Goal: Task Accomplishment & Management: Manage account settings

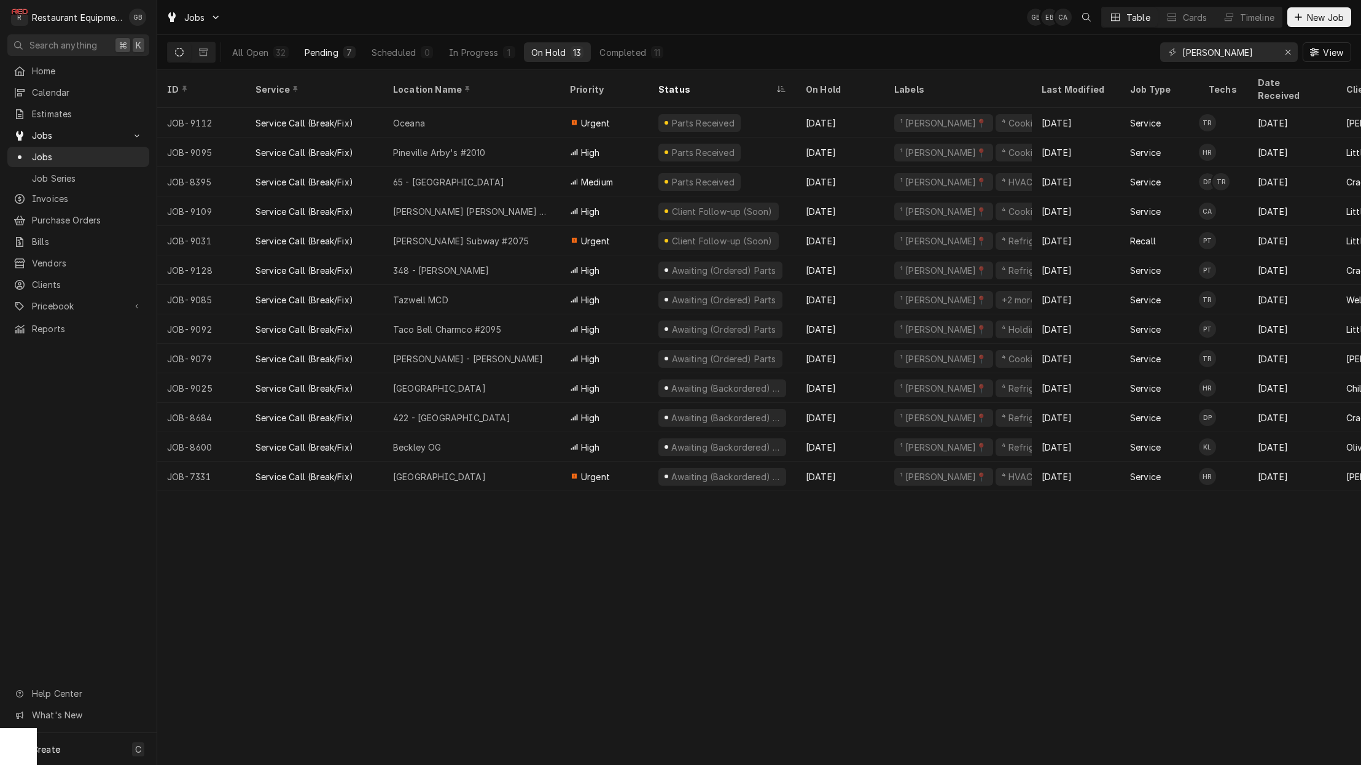
click at [309, 47] on div "Pending" at bounding box center [322, 52] width 34 height 13
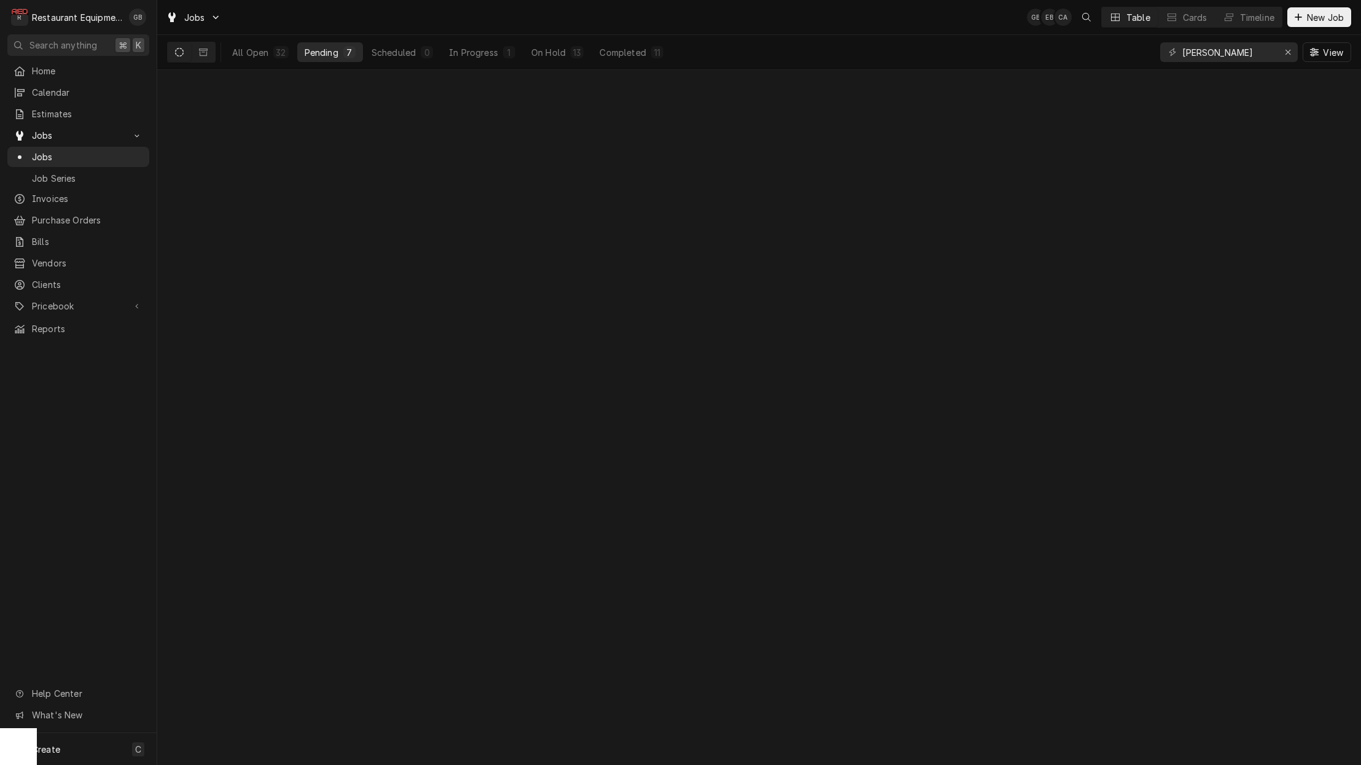
click at [309, 47] on div "Pending" at bounding box center [322, 52] width 34 height 13
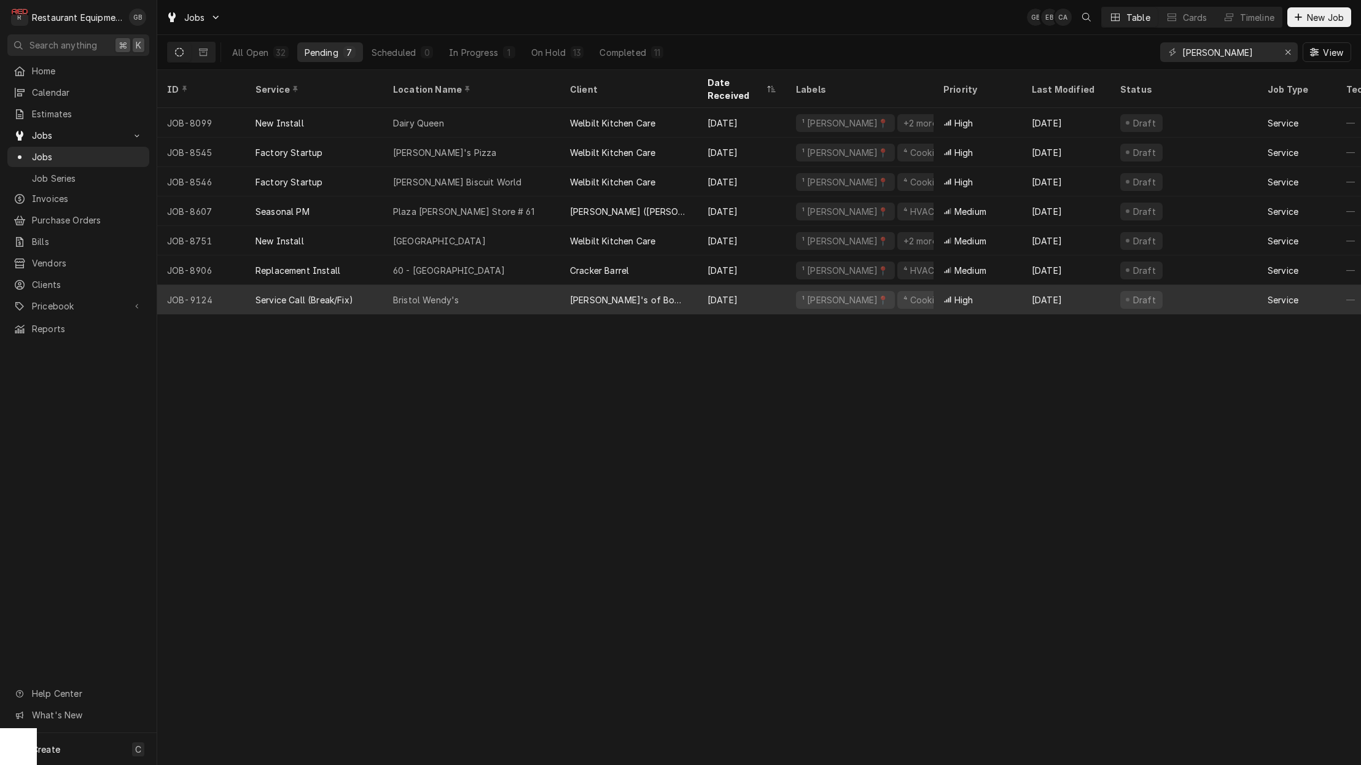
click at [422, 294] on div "Bristol Wendy's" at bounding box center [426, 300] width 66 height 13
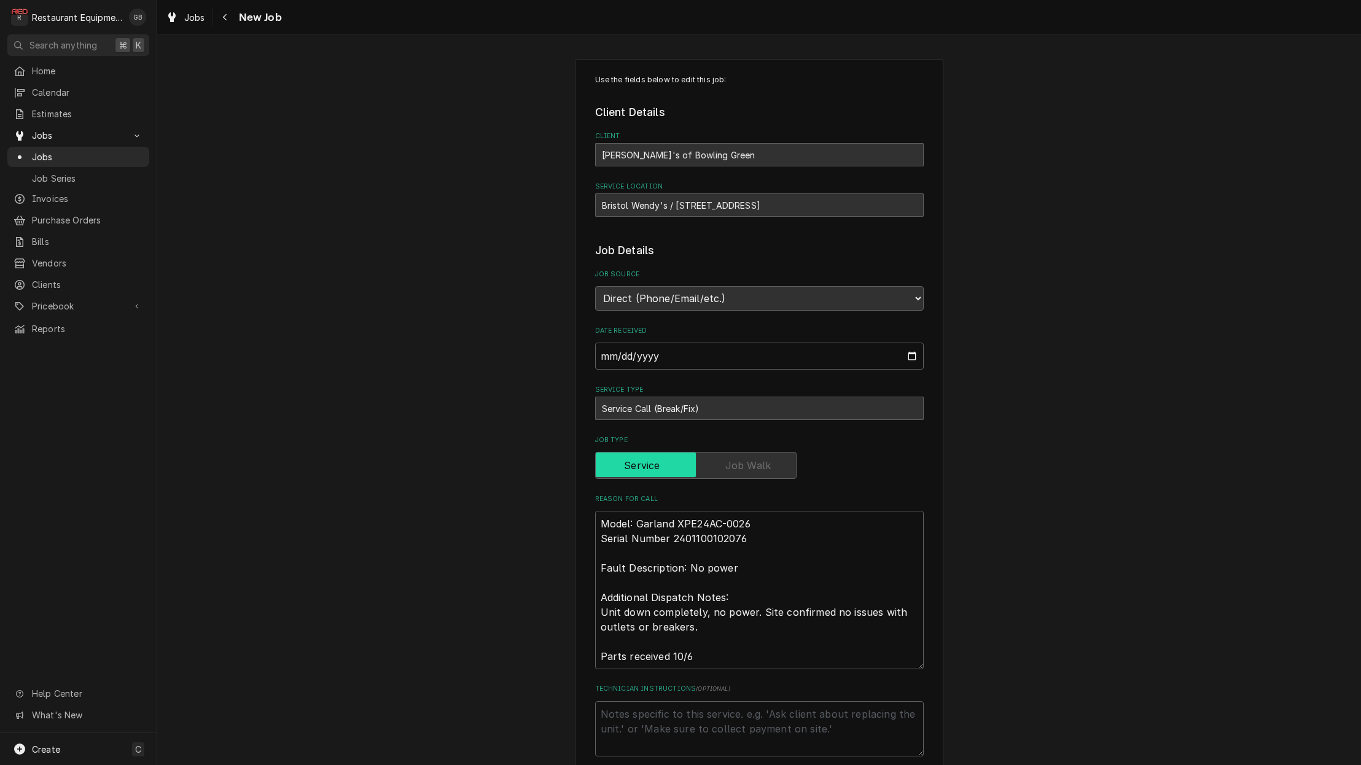
type textarea "x"
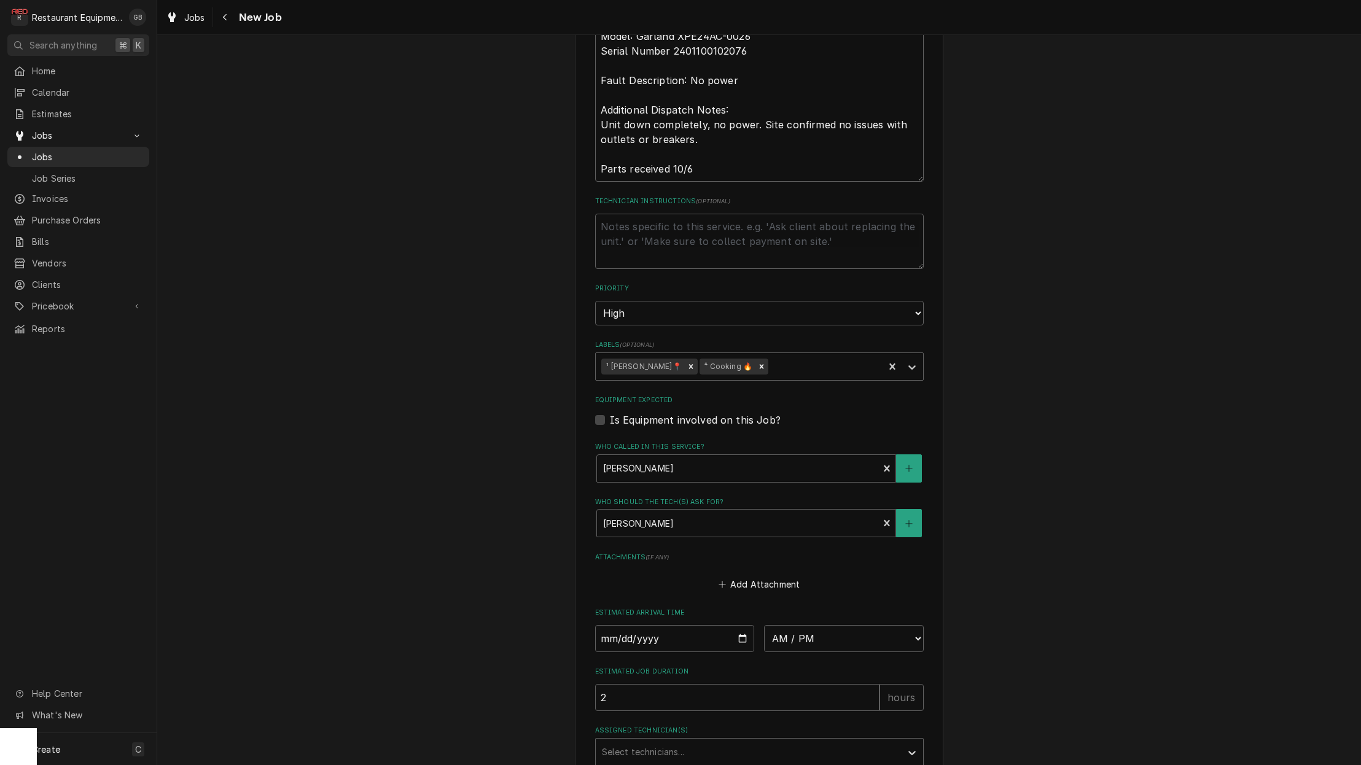
scroll to position [492, 0]
click at [629, 636] on fieldset "Job Details Job Source Direct (Phone/Email/etc.) Service Channel Corrigo Ecotra…" at bounding box center [759, 257] width 329 height 1012
click at [625, 621] on input "Date" at bounding box center [675, 634] width 160 height 27
type input "[DATE]"
type textarea "x"
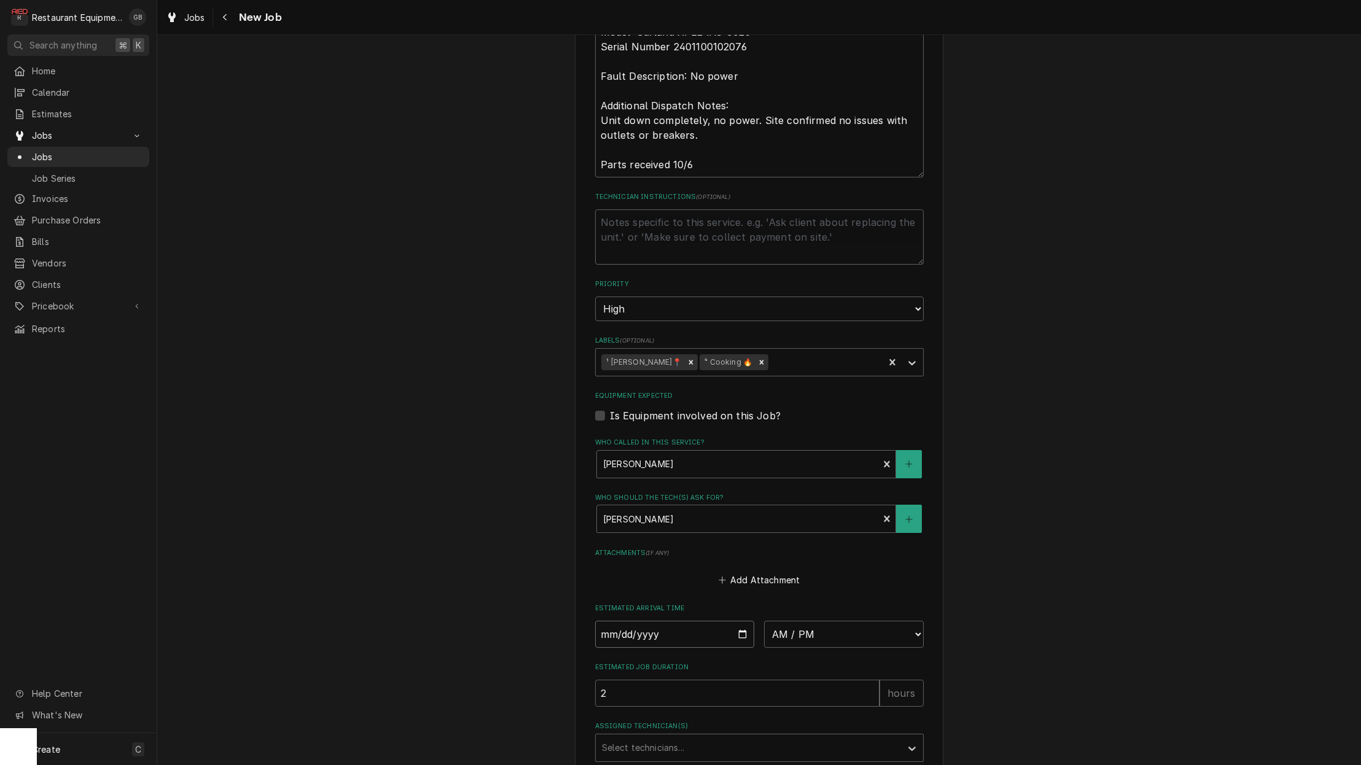
type input "2025-10-07"
type textarea "x"
select select "08:45:00"
click at [683, 741] on div "Select technicians..." at bounding box center [748, 747] width 293 height 13
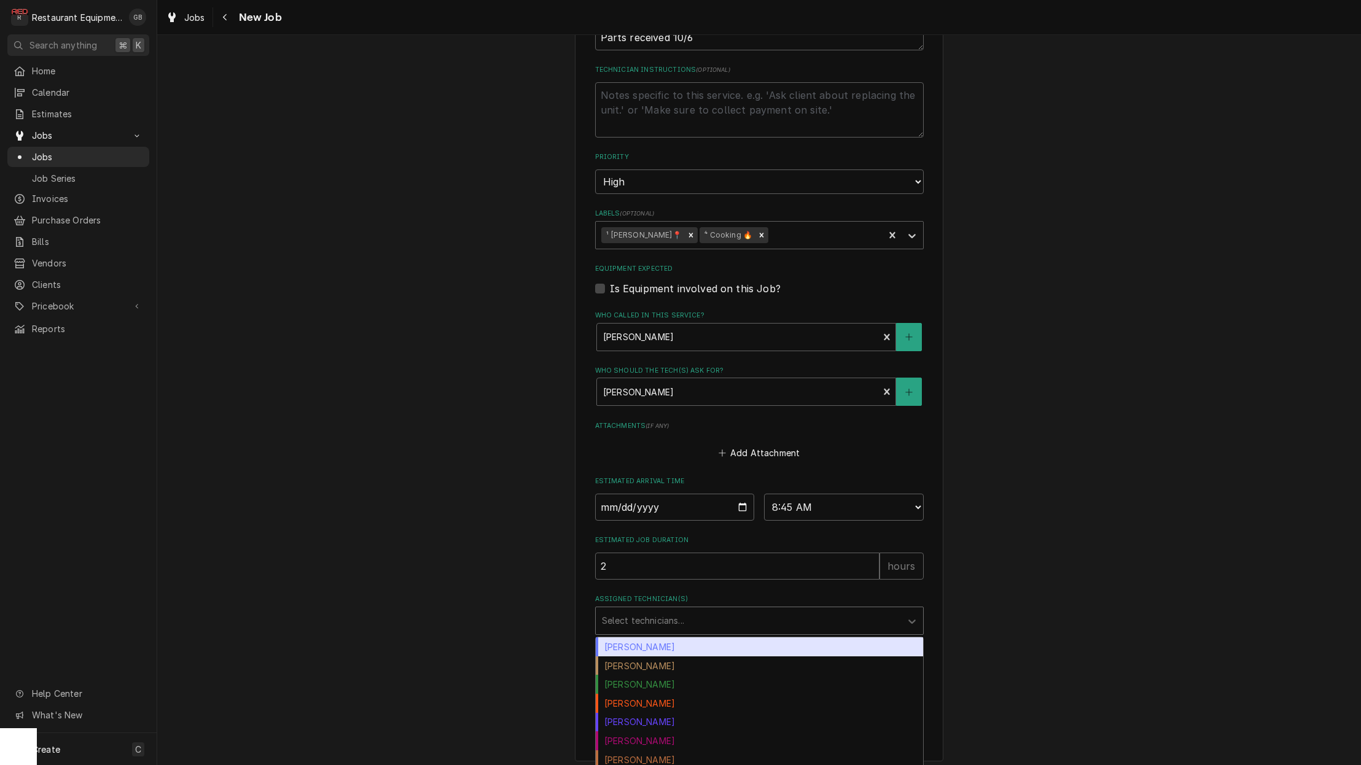
scroll to position [622, 0]
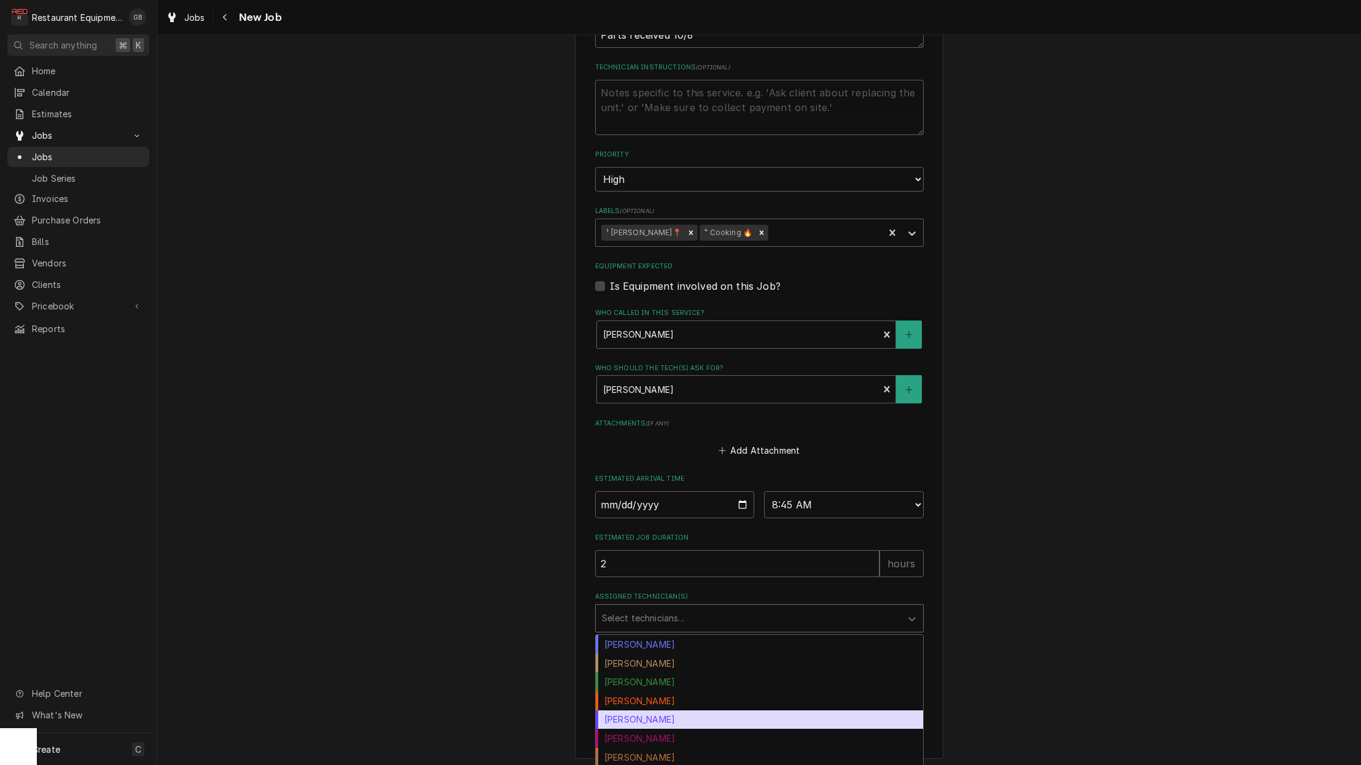
click at [668, 711] on div "Donovan Pruitt" at bounding box center [759, 720] width 327 height 19
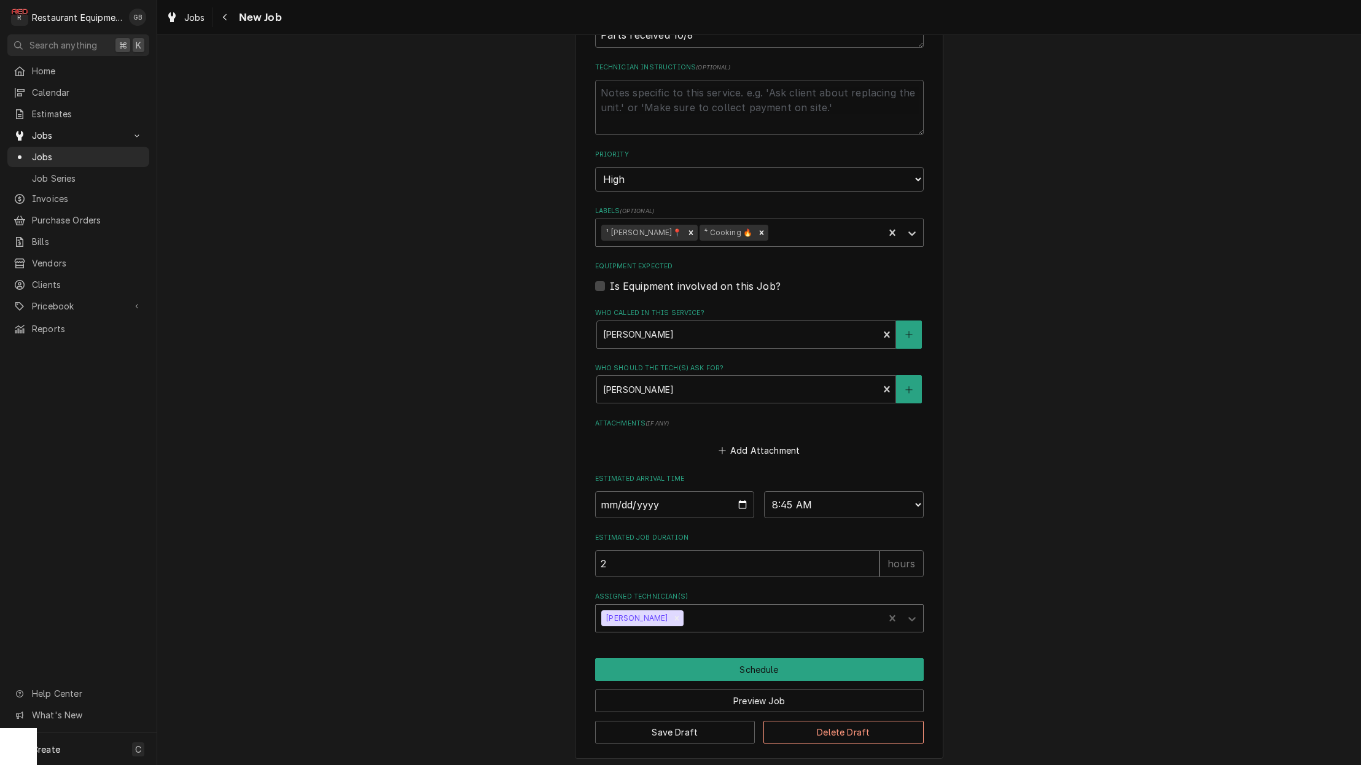
scroll to position [599, 0]
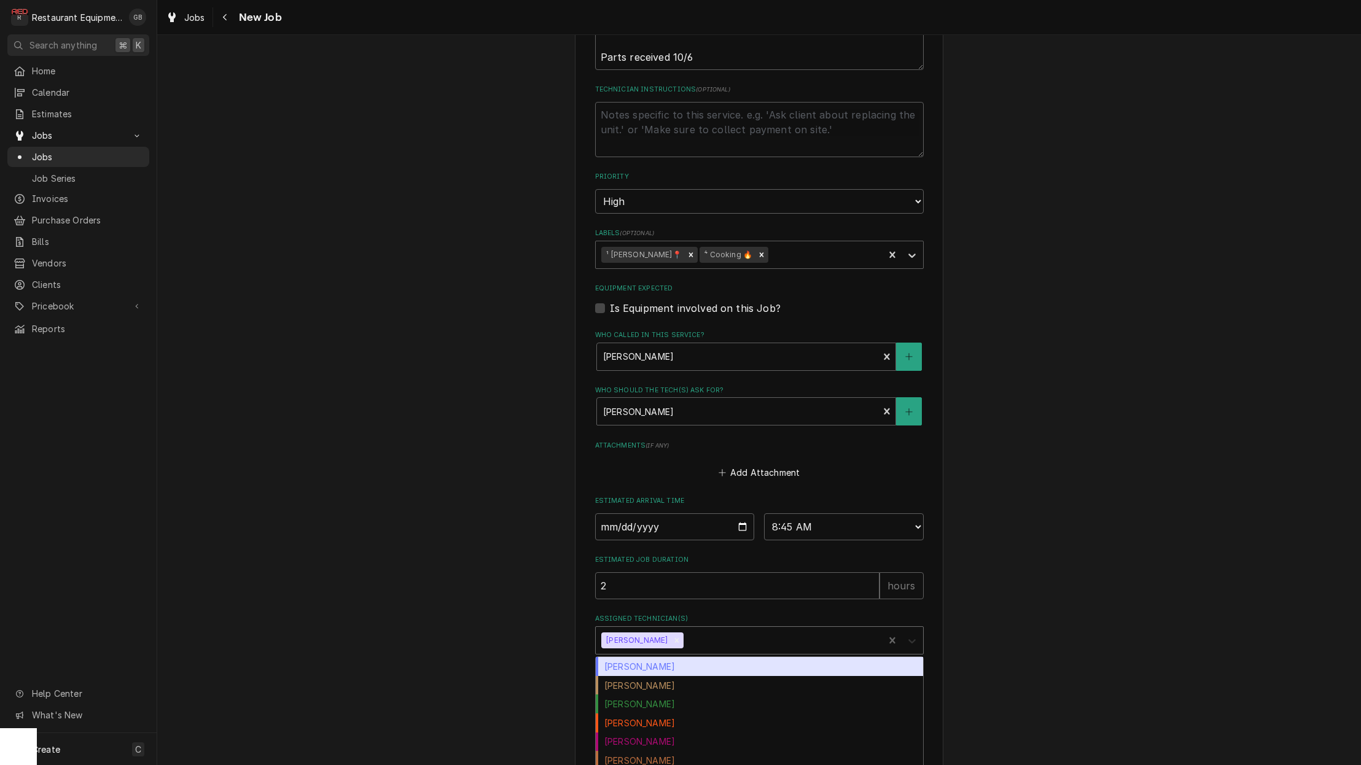
click at [913, 639] on icon "Assigned Technician(s)" at bounding box center [911, 641] width 7 height 4
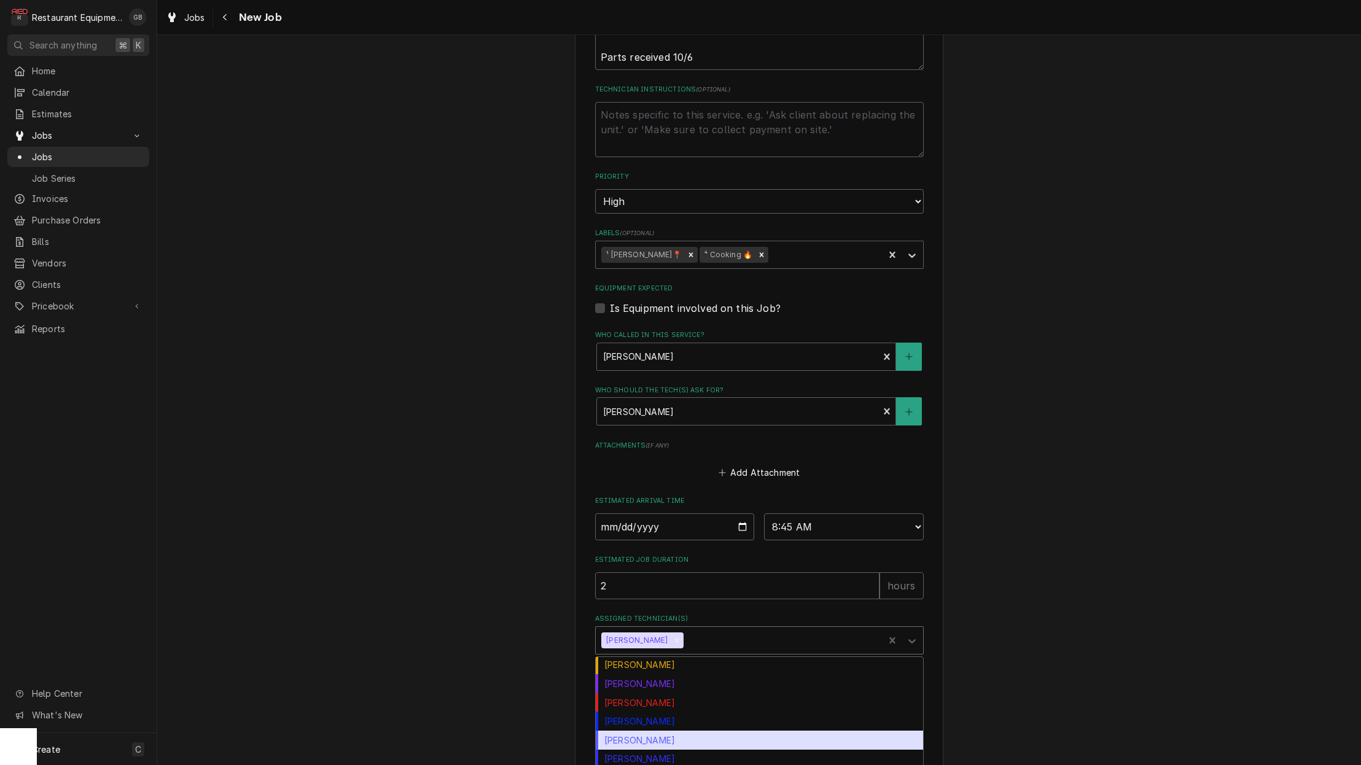
scroll to position [134, 0]
click at [669, 749] on div "Thomas Ross" at bounding box center [759, 758] width 327 height 19
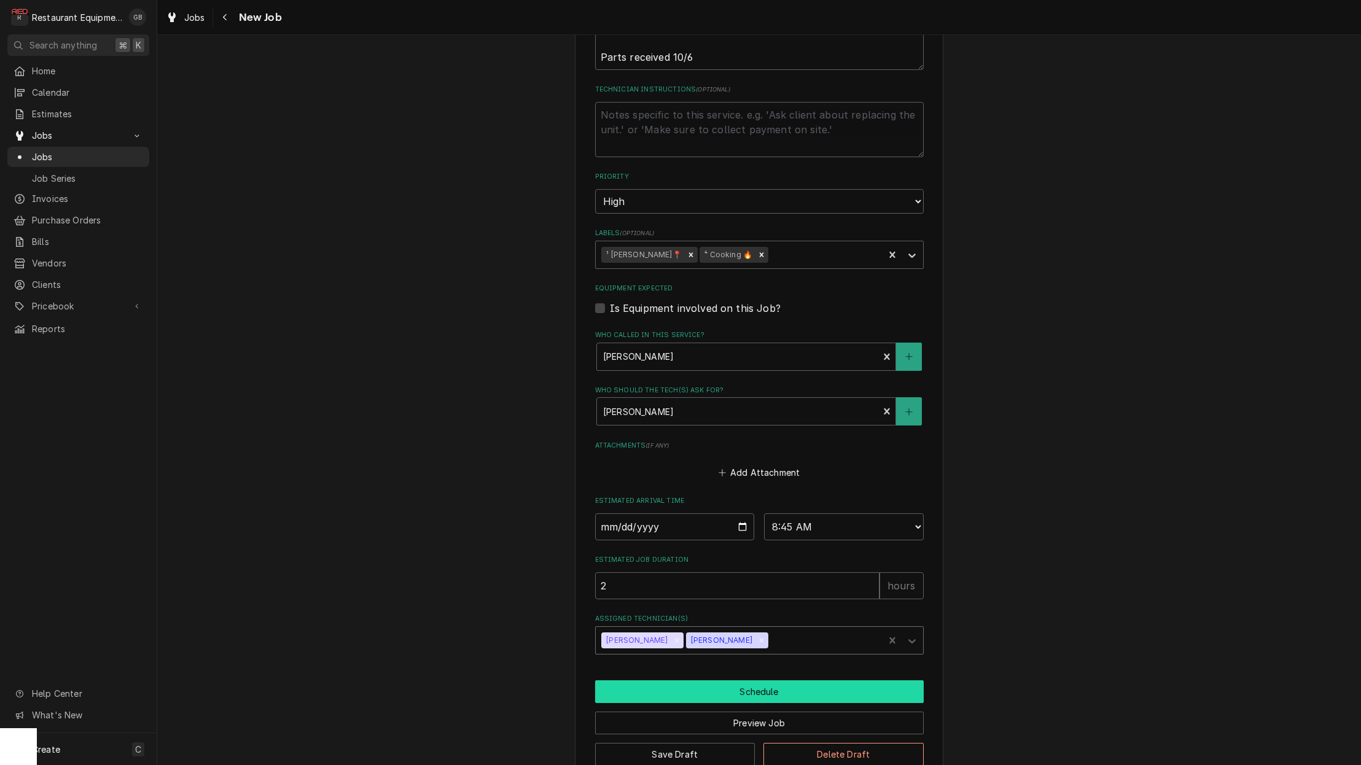
click at [768, 681] on button "Schedule" at bounding box center [759, 692] width 329 height 23
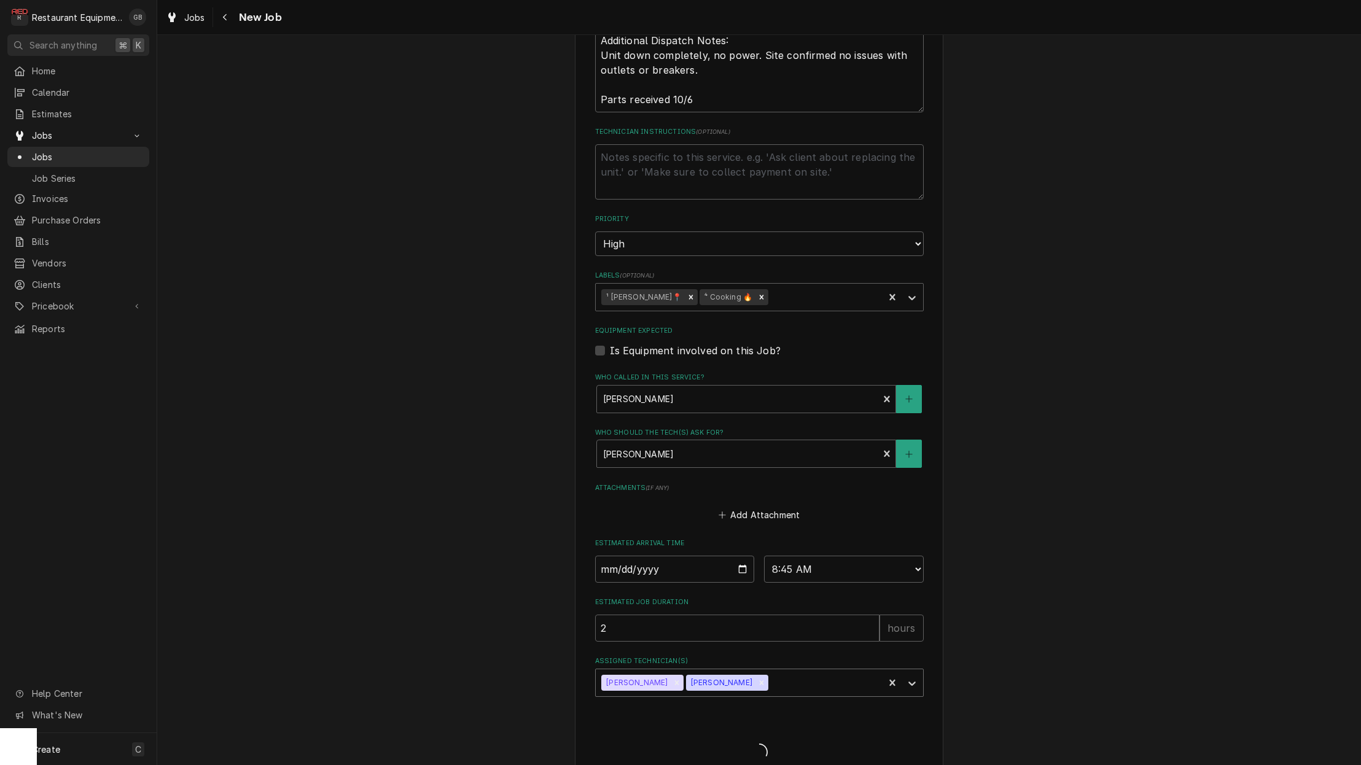
type textarea "x"
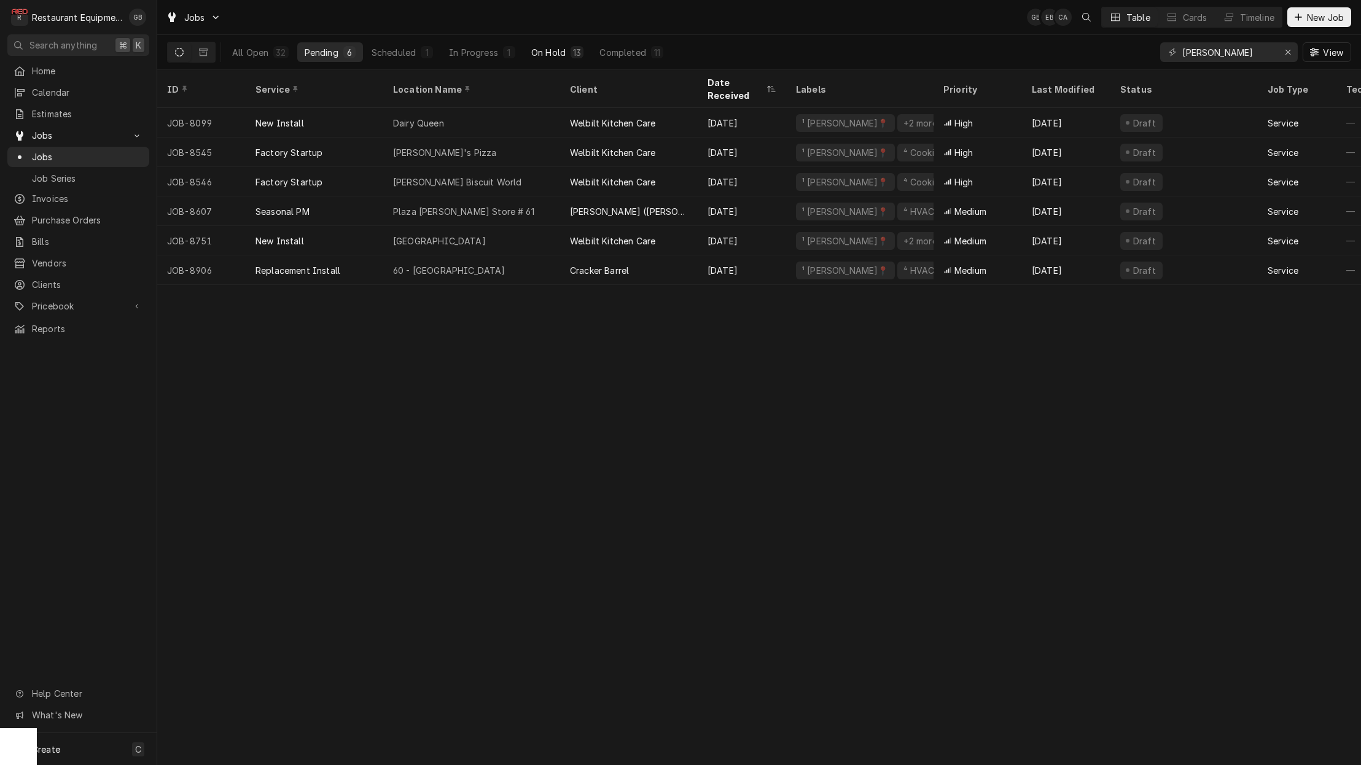
click at [564, 48] on div "On Hold" at bounding box center [548, 52] width 34 height 13
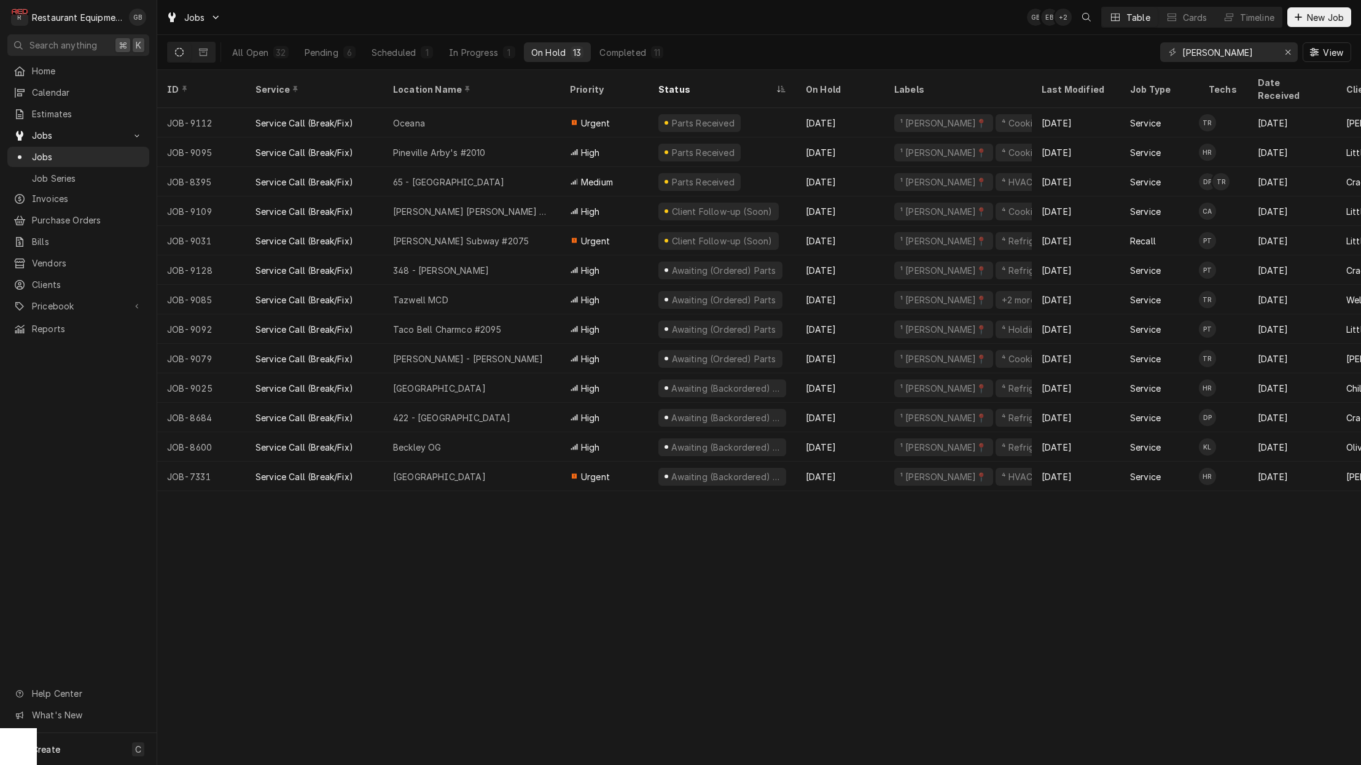
click at [467, 69] on div "All Open 32 Pending 6 Scheduled 1 In Progress 1 On Hold 13 Completed 11" at bounding box center [448, 52] width 446 height 34
click at [472, 58] on div "In Progress" at bounding box center [473, 52] width 49 height 13
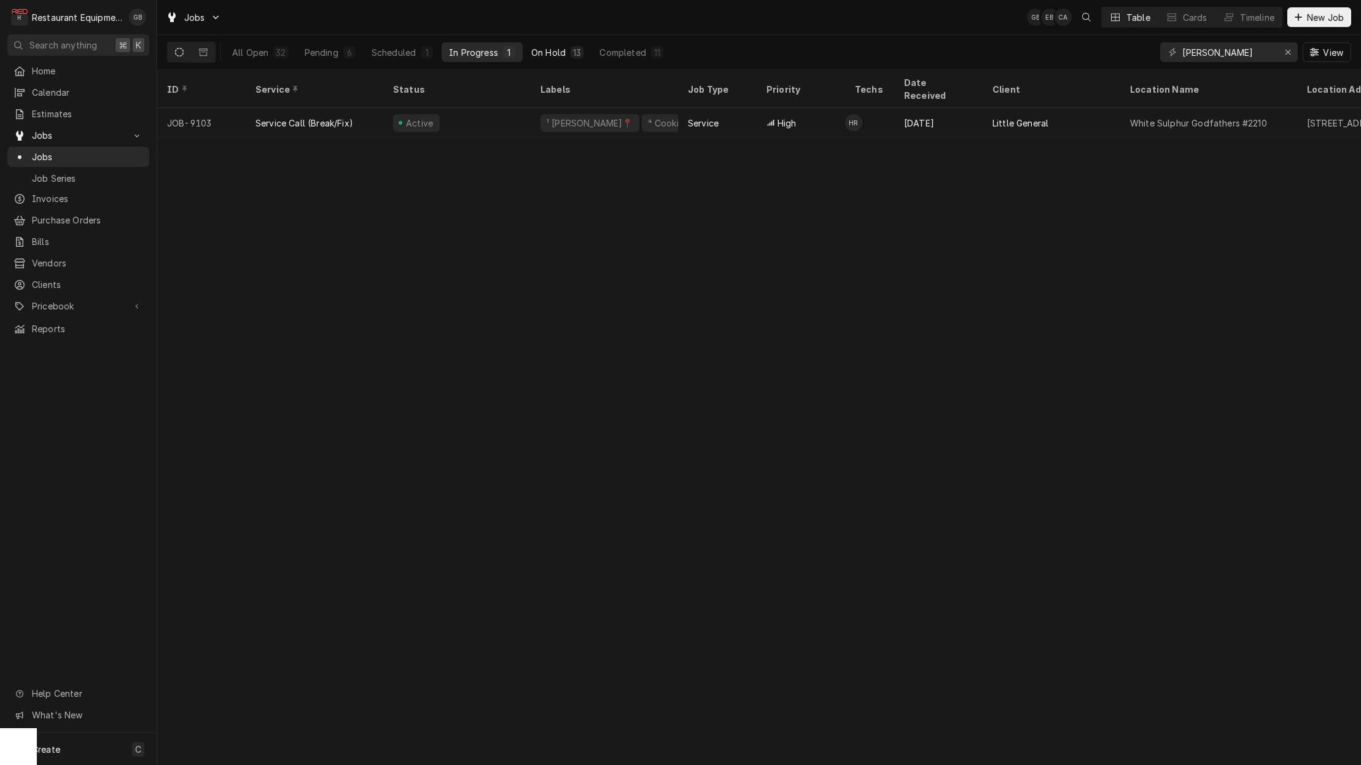
click at [560, 53] on div "On Hold" at bounding box center [548, 52] width 34 height 13
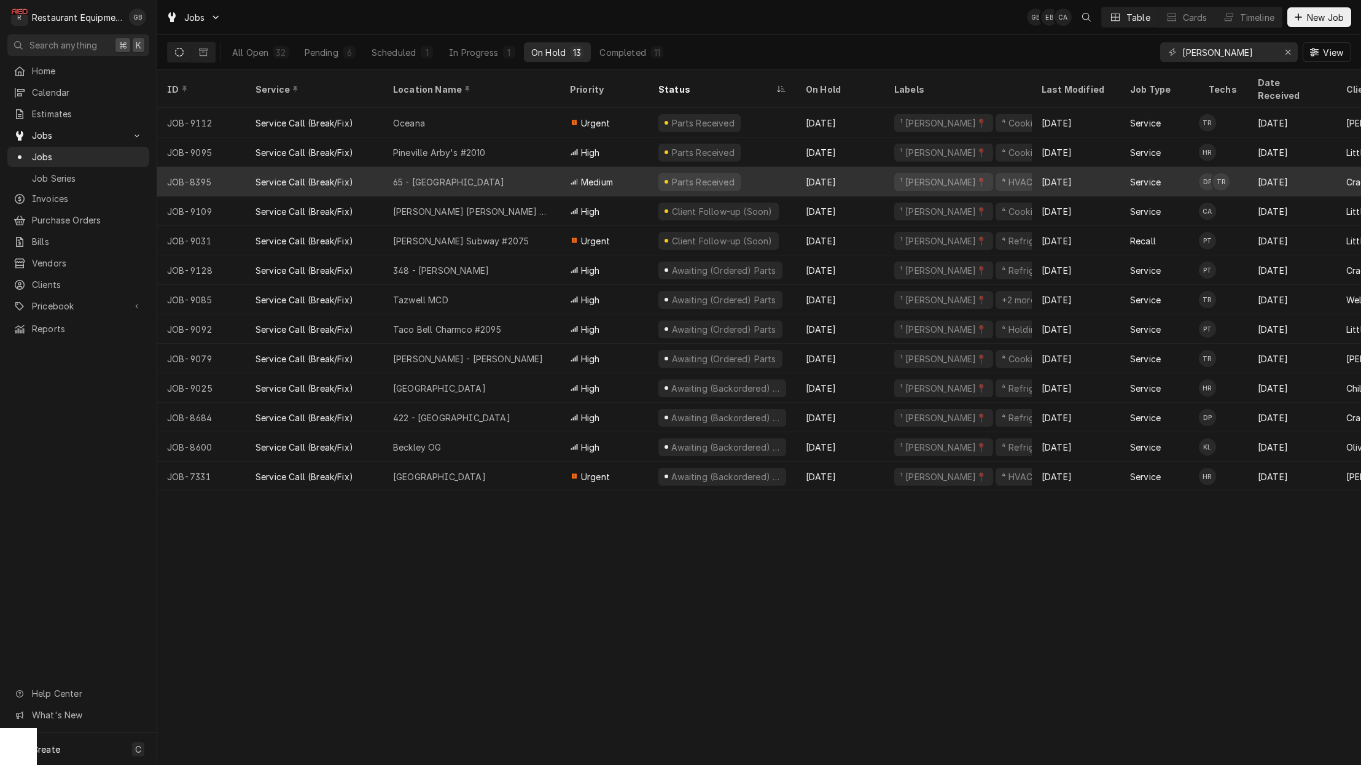
click at [349, 176] on div "Service Call (Break/Fix)" at bounding box center [305, 182] width 98 height 13
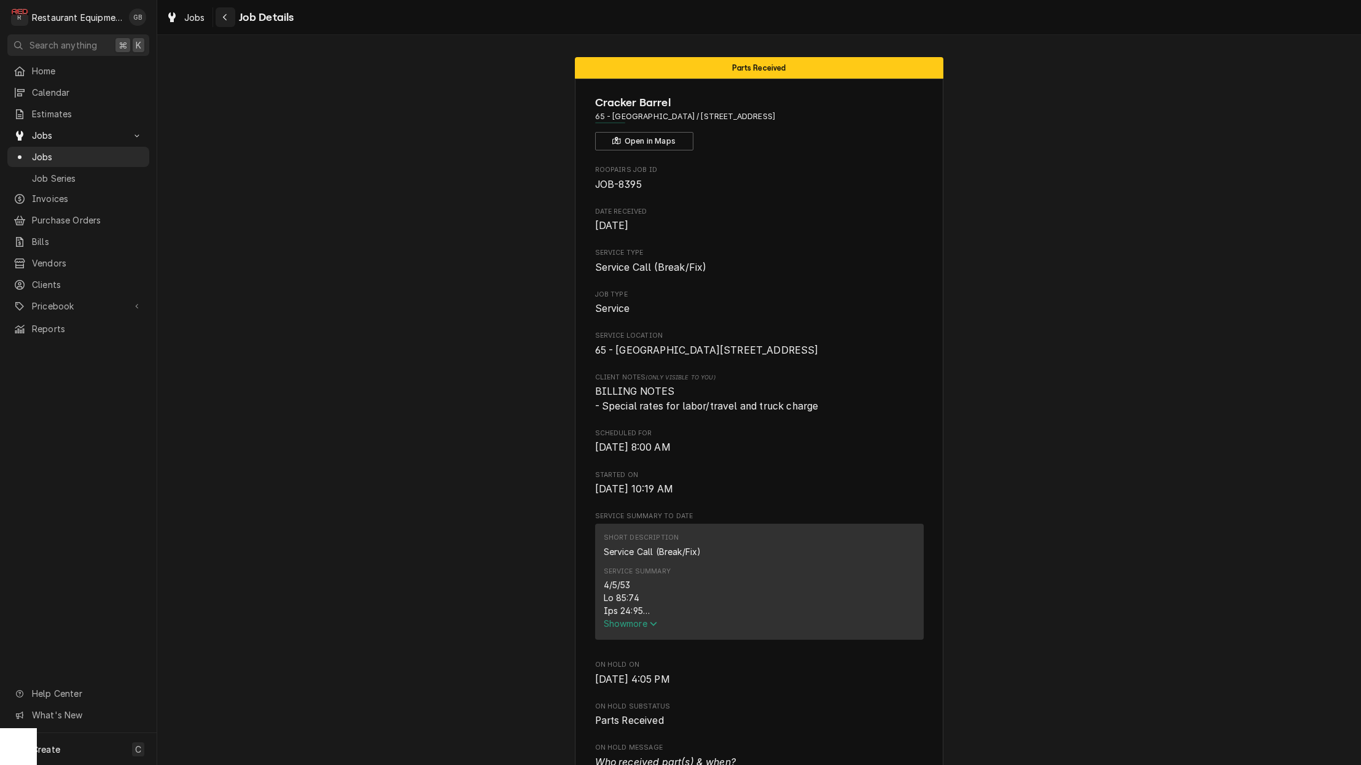
click at [227, 19] on icon "Navigate back" at bounding box center [225, 17] width 6 height 9
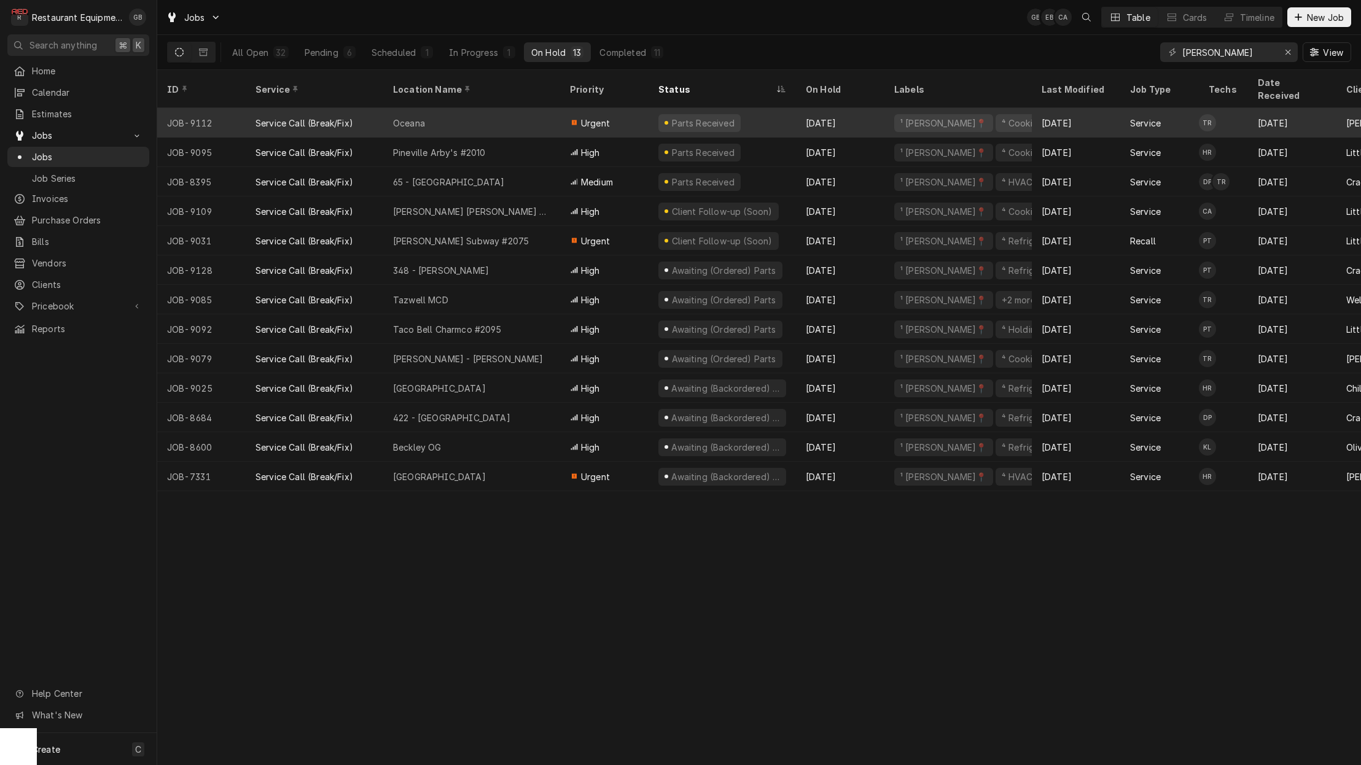
click at [480, 117] on div "Oceana" at bounding box center [471, 122] width 177 height 29
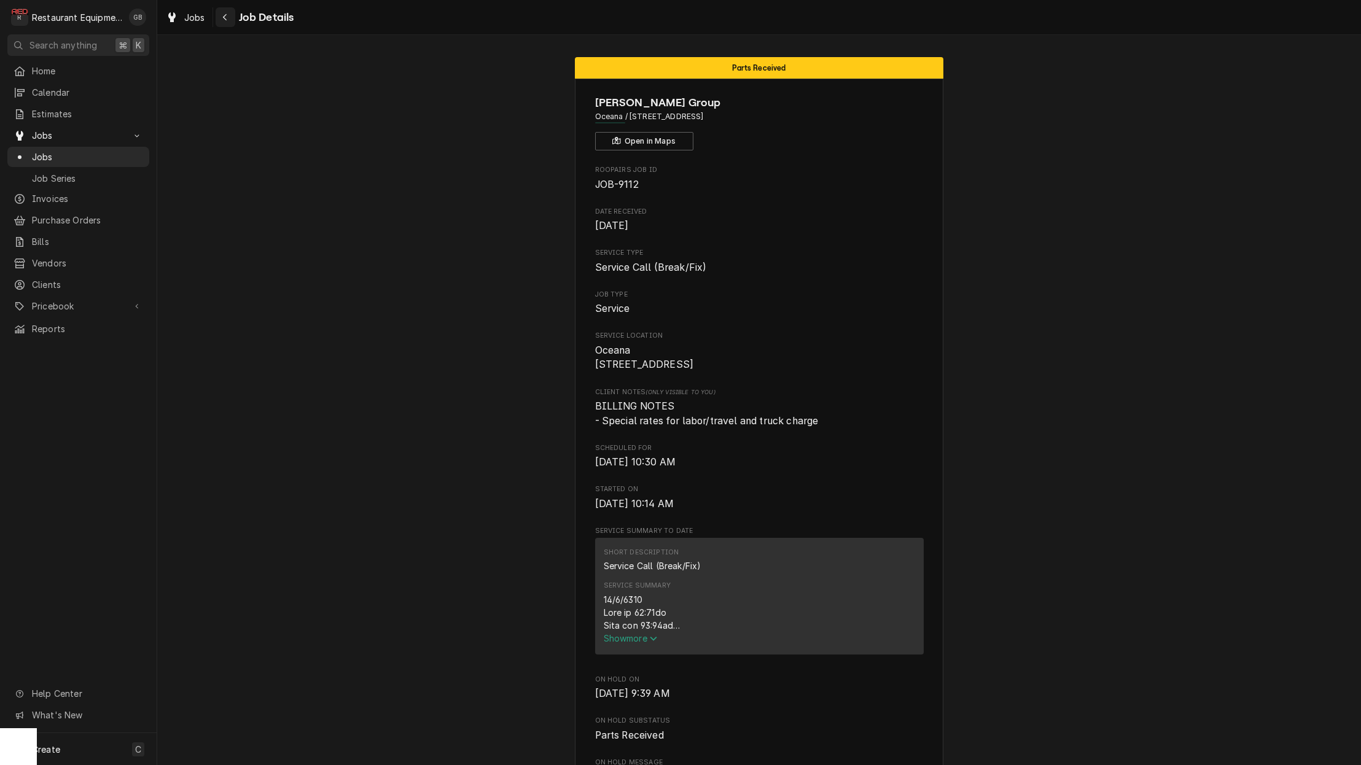
click at [229, 21] on div "Navigate back" at bounding box center [225, 17] width 12 height 12
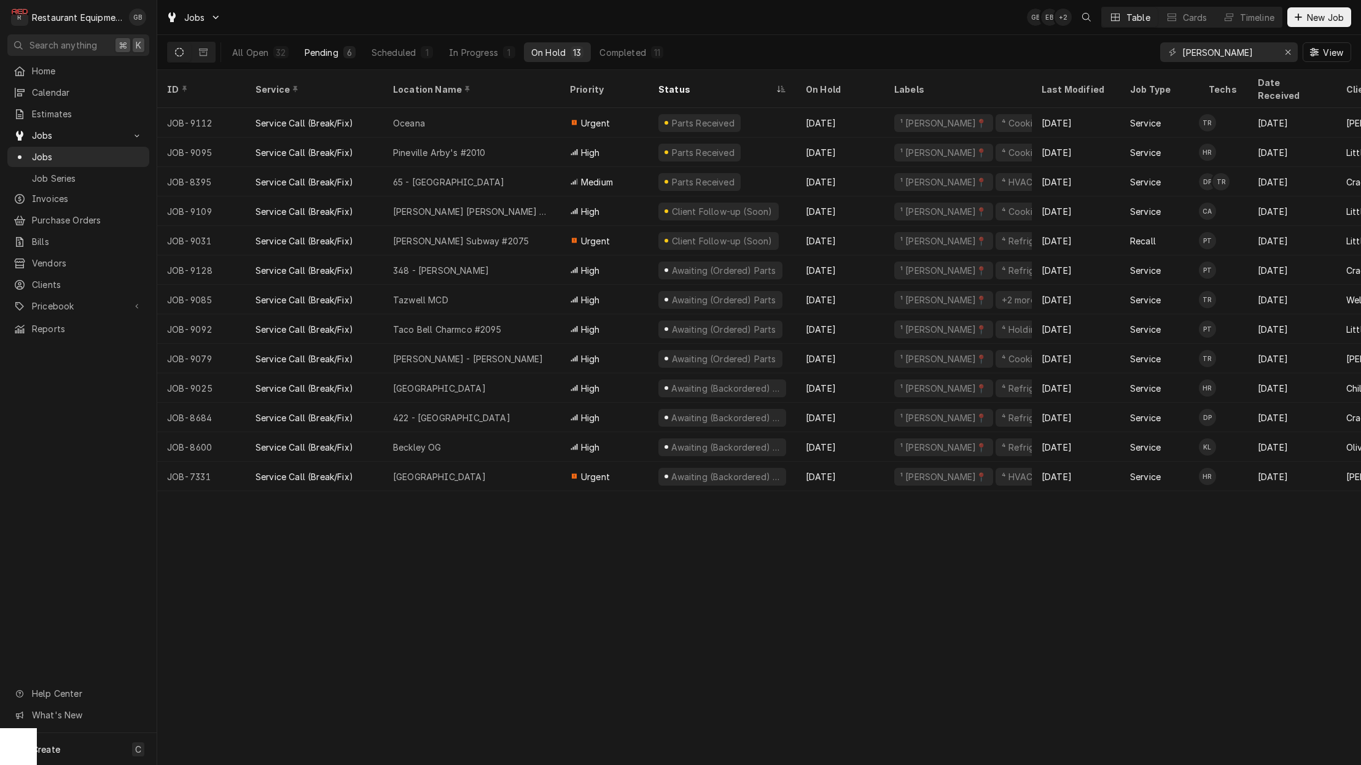
click at [328, 50] on div "Pending" at bounding box center [322, 52] width 34 height 13
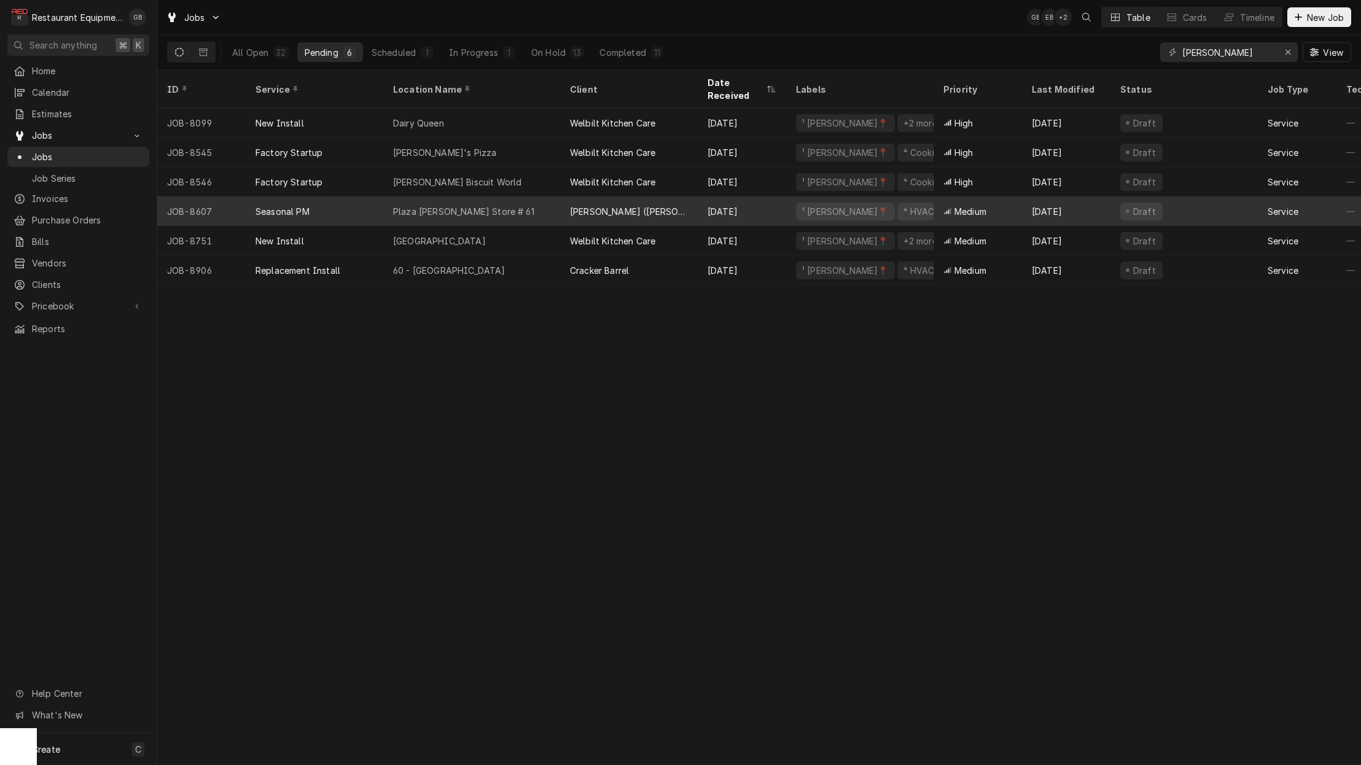
click at [477, 205] on div "Plaza Bob Evans Store # 61" at bounding box center [463, 211] width 141 height 13
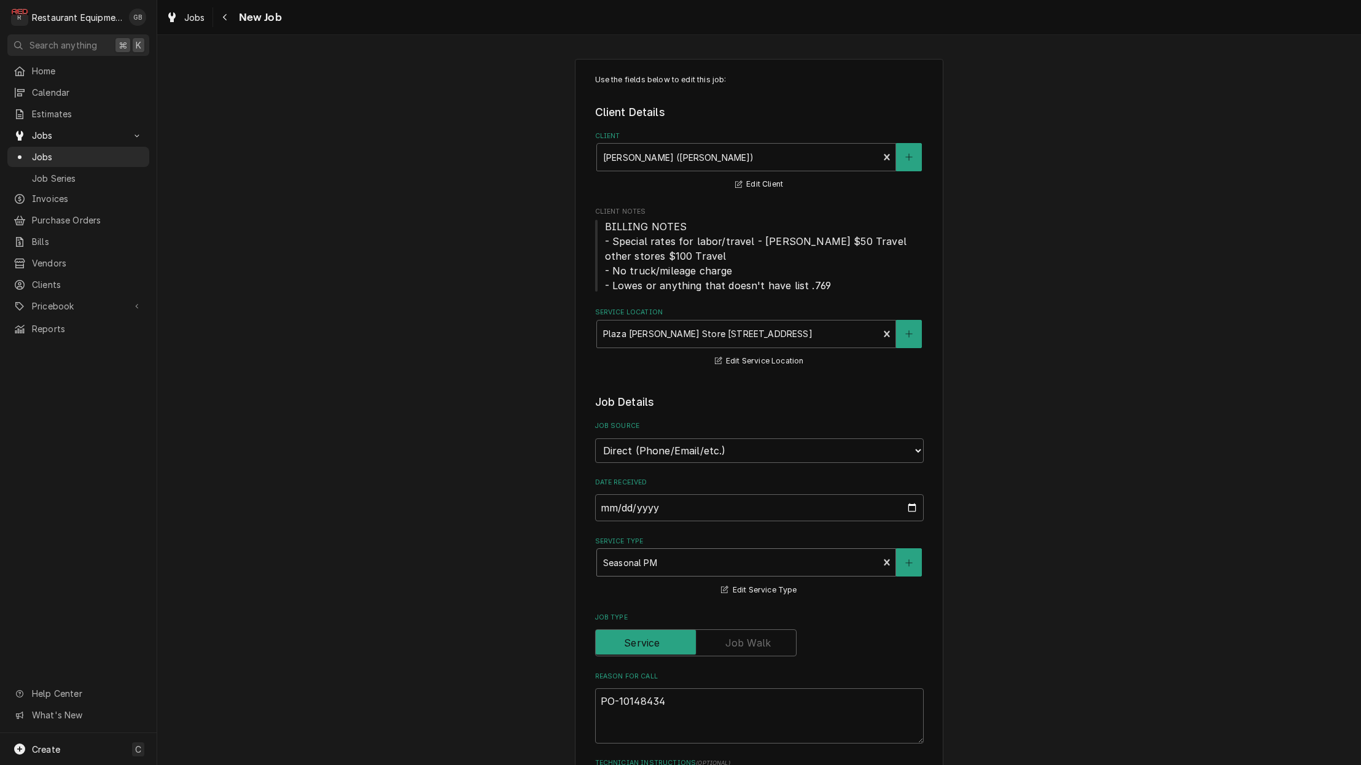
type textarea "x"
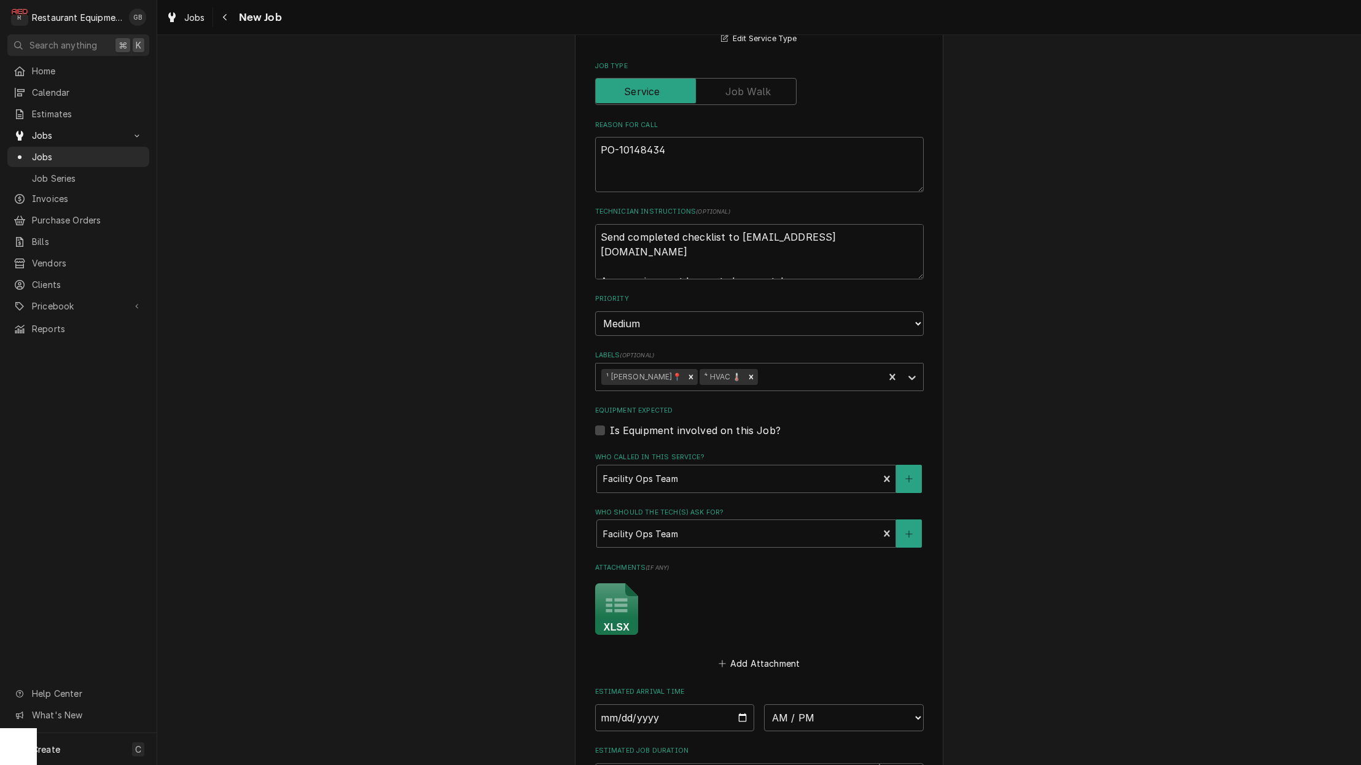
scroll to position [555, 0]
click at [631, 701] on input "Date" at bounding box center [675, 714] width 160 height 27
type input "[DATE]"
type textarea "x"
select select "08:00:00"
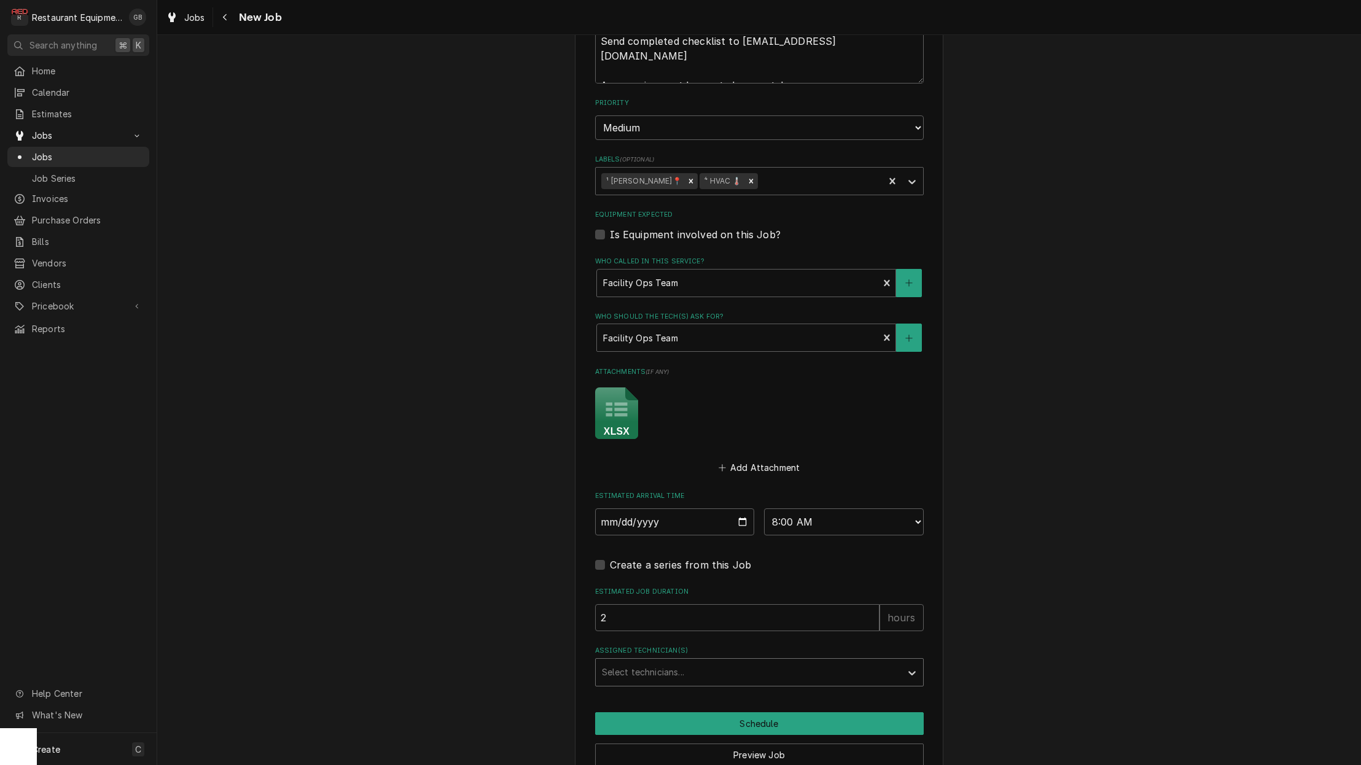
click at [655, 666] on div "Select technicians..." at bounding box center [748, 672] width 293 height 13
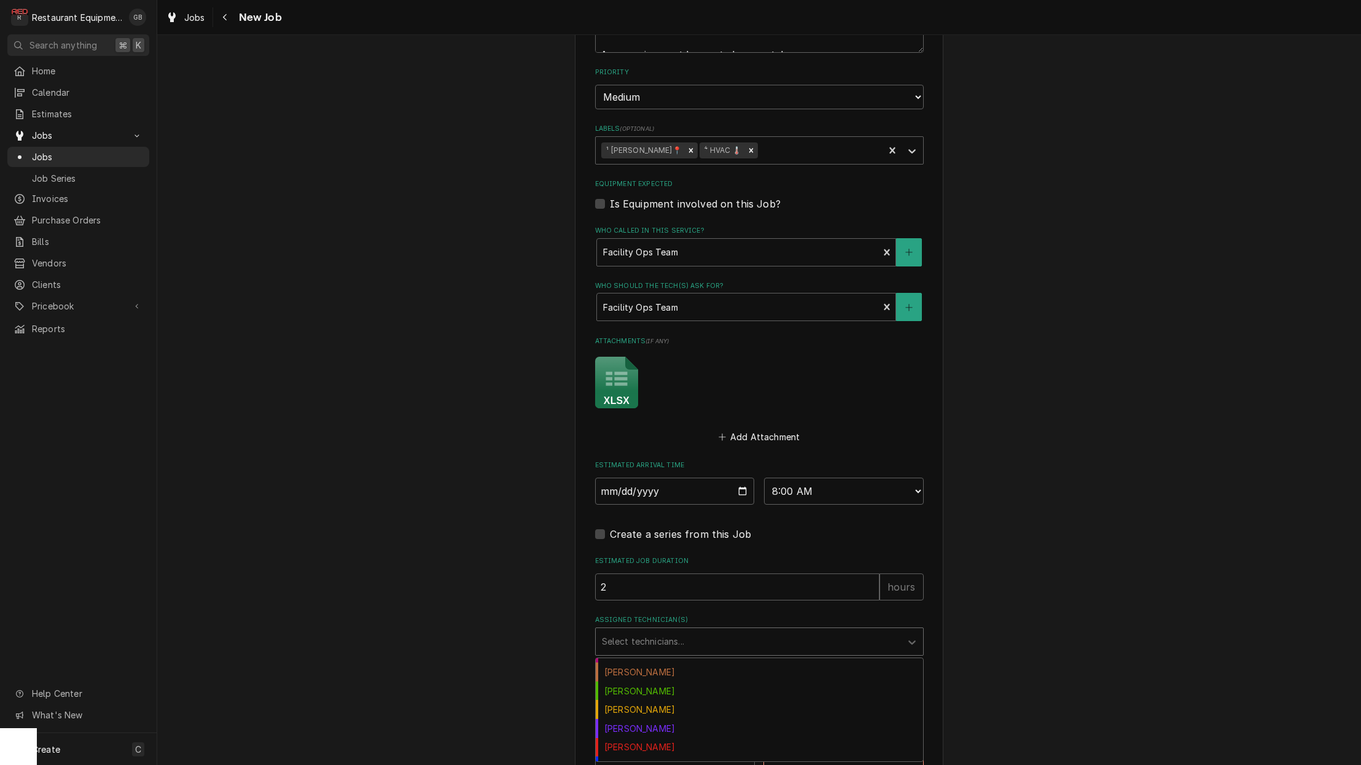
scroll to position [112, 0]
click at [652, 660] on div "[PERSON_NAME]" at bounding box center [759, 669] width 327 height 19
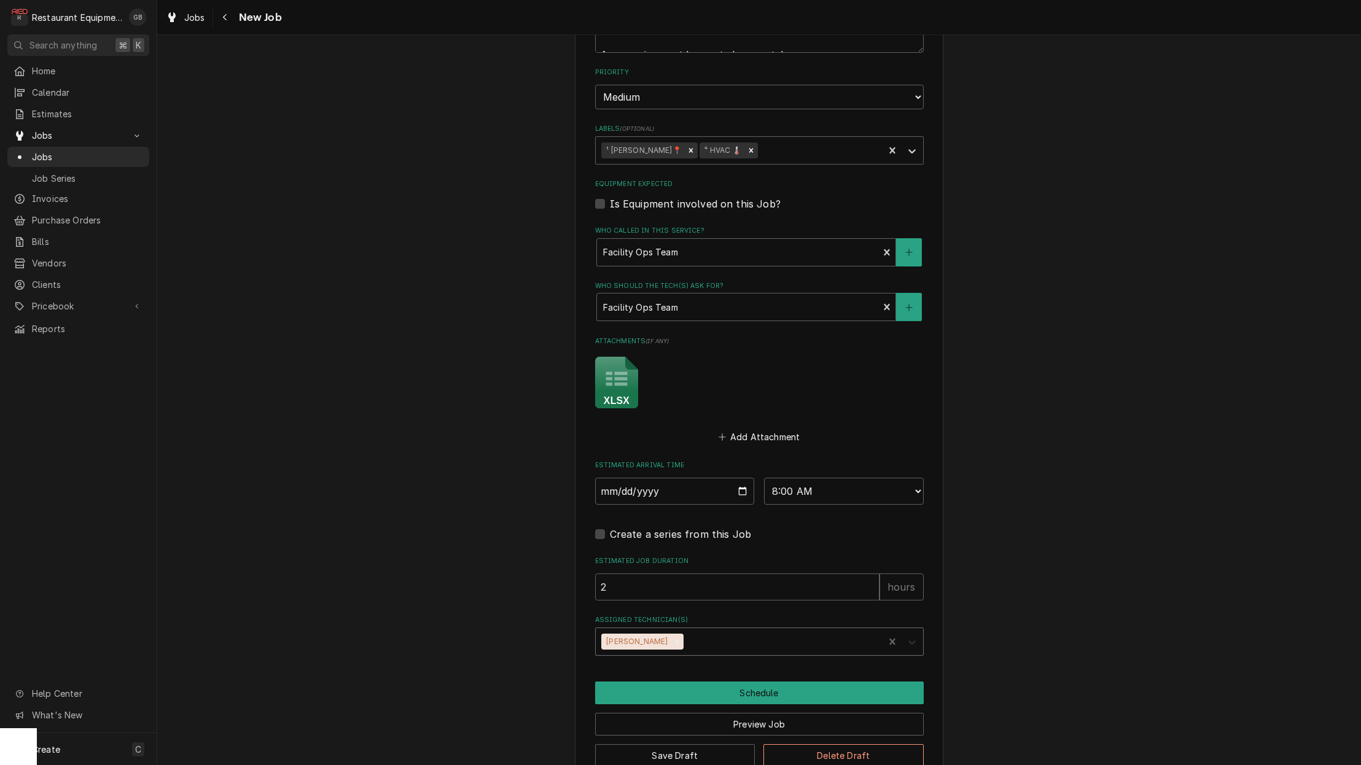
click at [906, 630] on div "Assigned Technician(s)" at bounding box center [912, 641] width 22 height 23
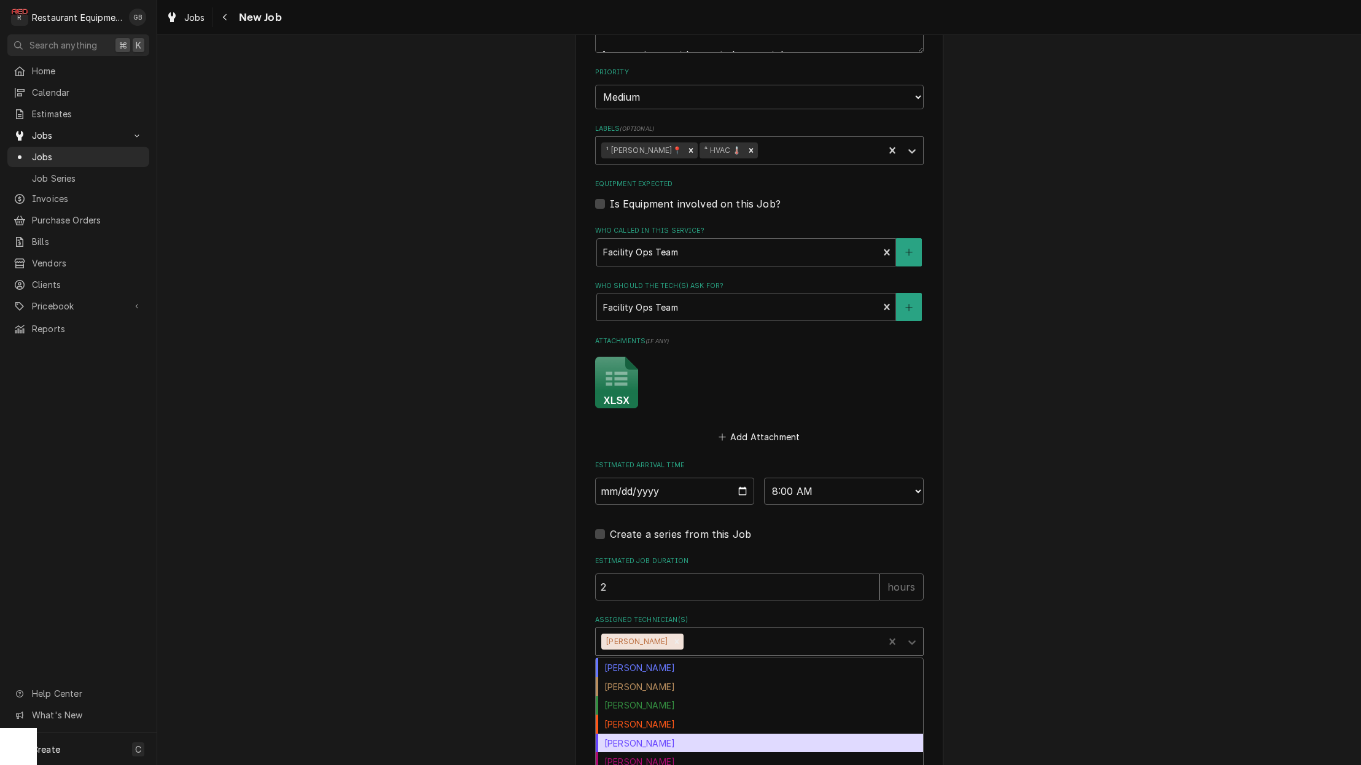
scroll to position [1, 0]
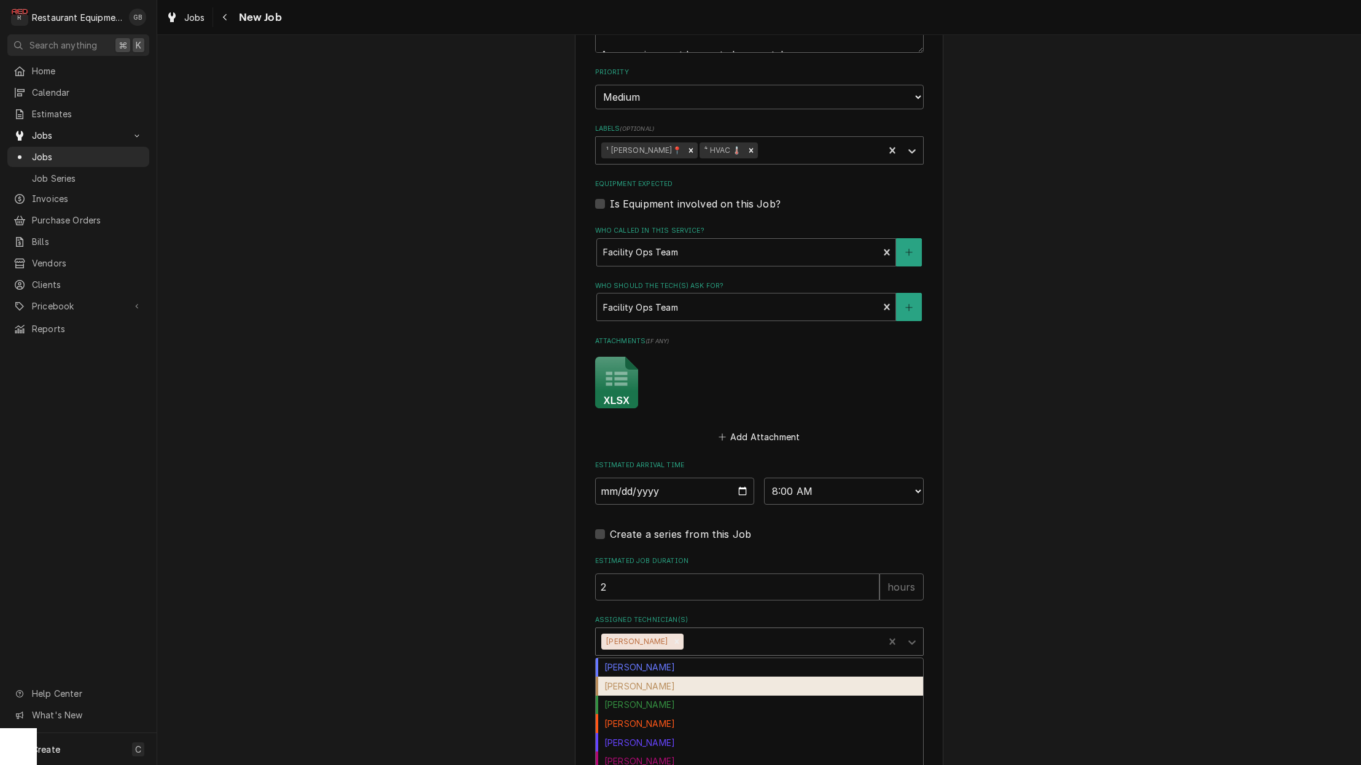
click at [708, 677] on div "Chuck Almond" at bounding box center [759, 686] width 327 height 19
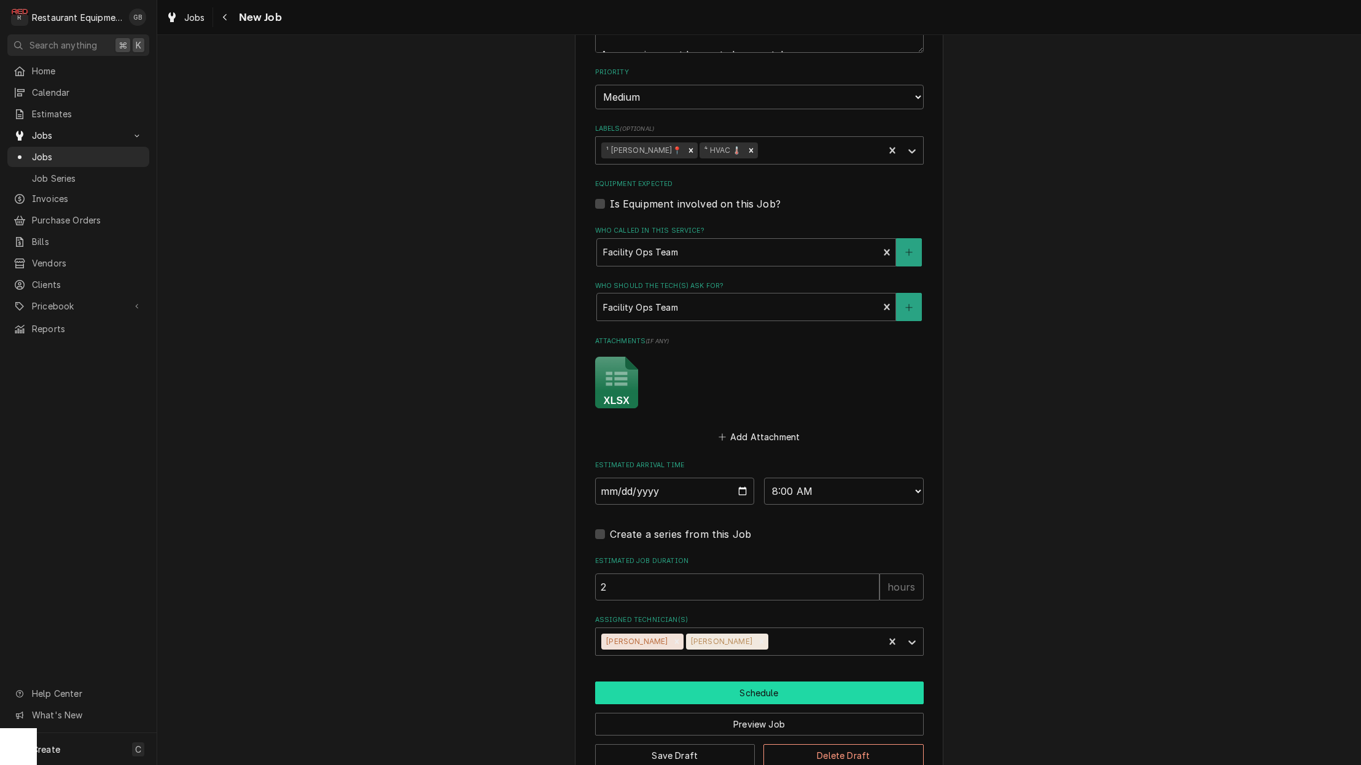
click at [714, 682] on button "Schedule" at bounding box center [759, 693] width 329 height 23
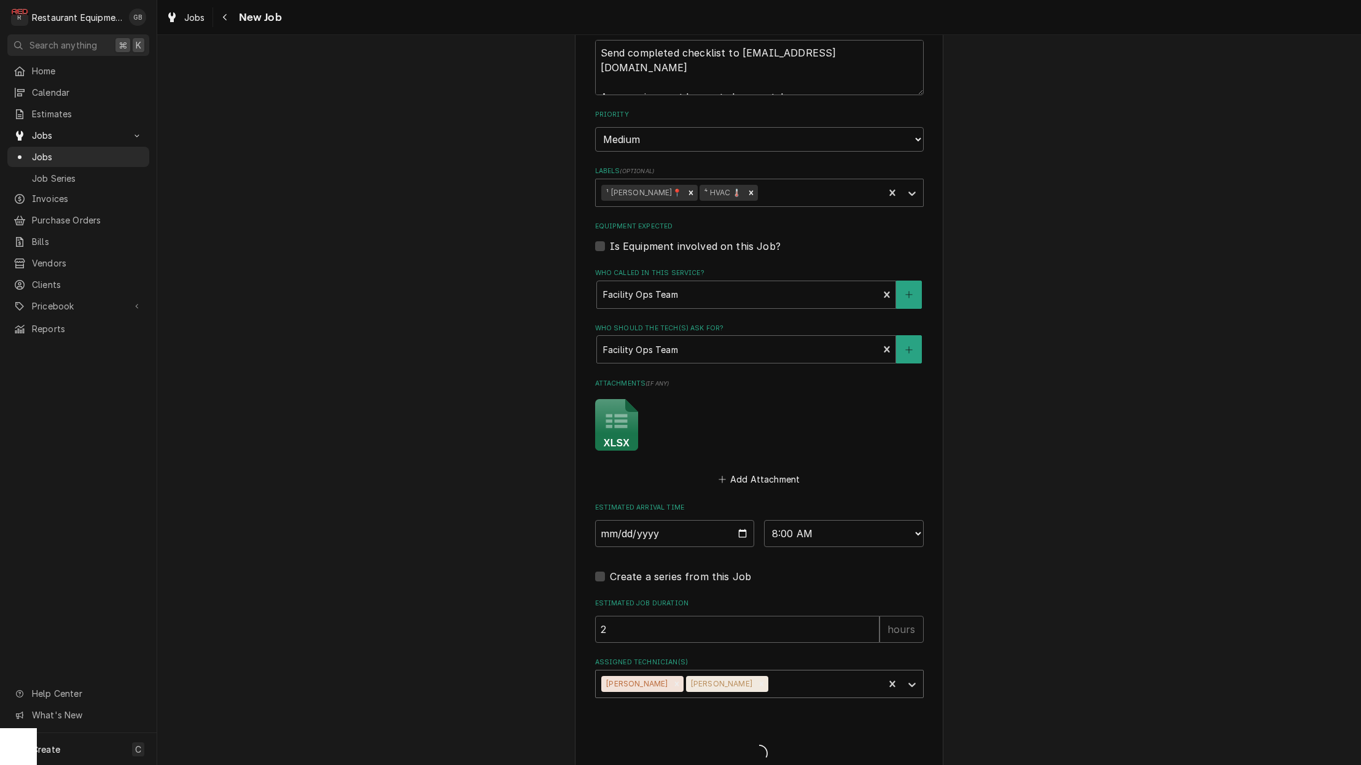
type textarea "x"
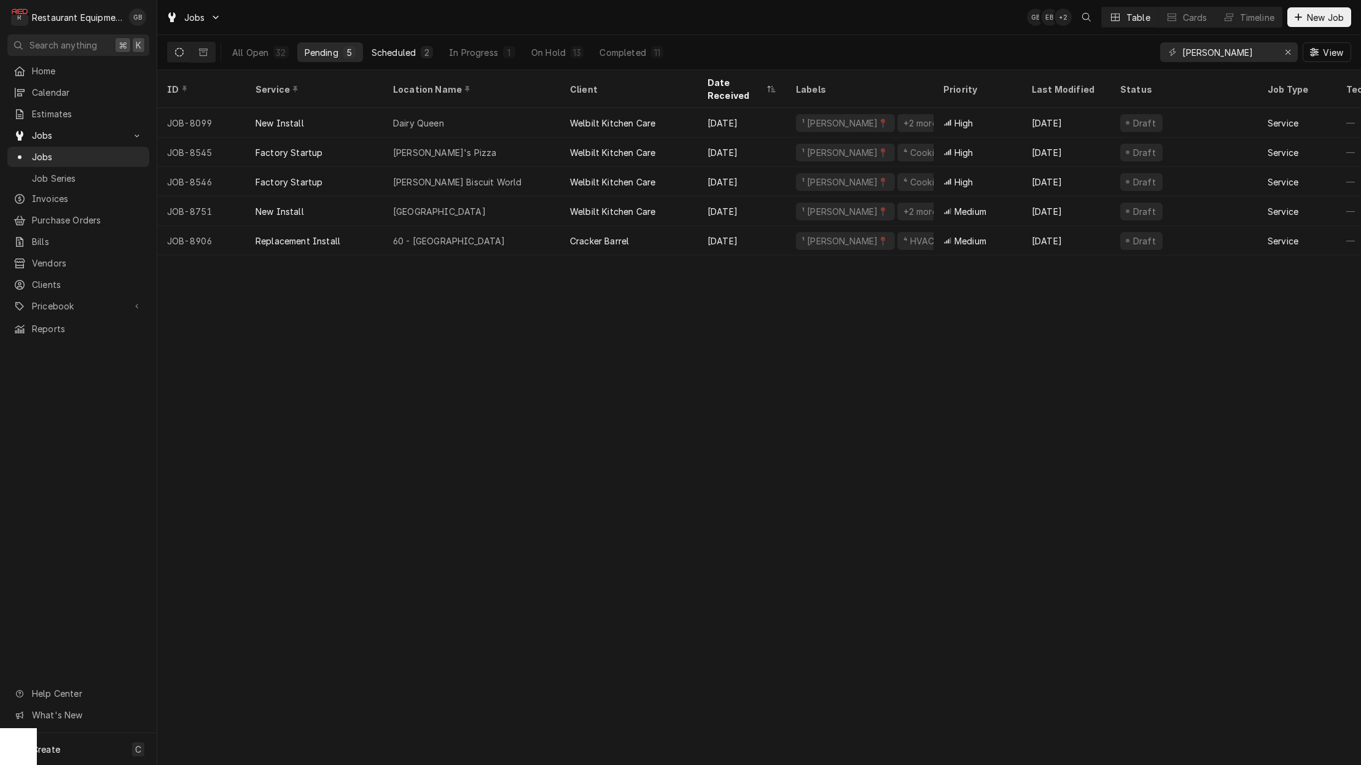
click at [417, 61] on button "Scheduled 2" at bounding box center [402, 52] width 76 height 20
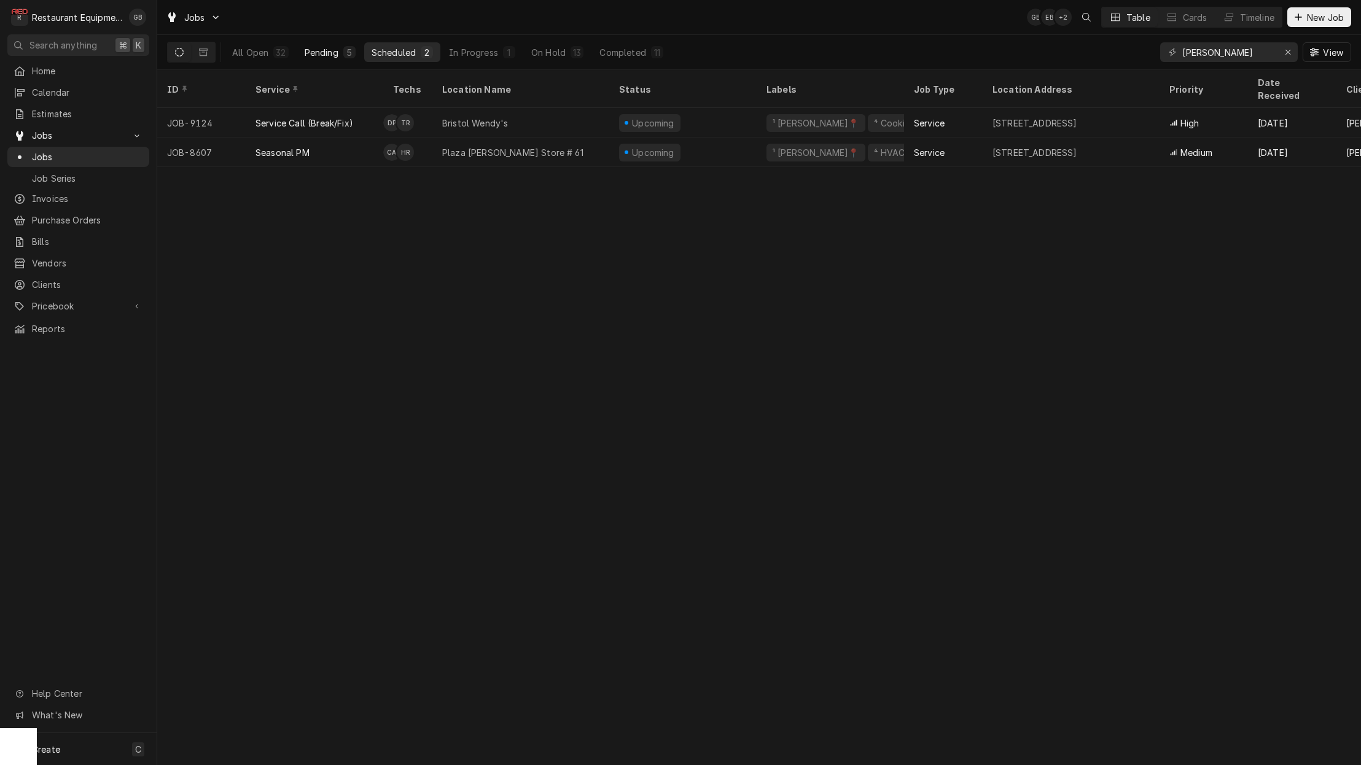
click at [349, 55] on div "5" at bounding box center [349, 52] width 7 height 13
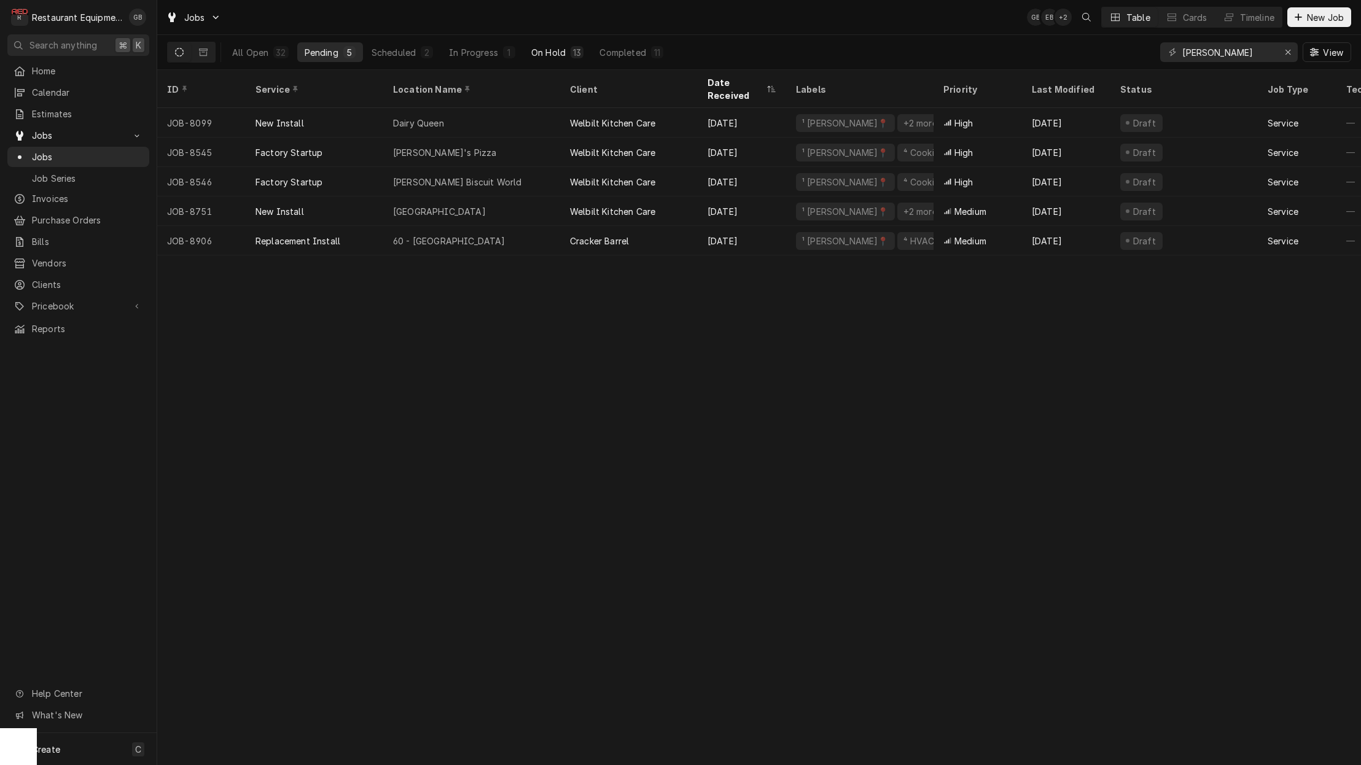
click at [560, 57] on div "On Hold" at bounding box center [548, 52] width 34 height 13
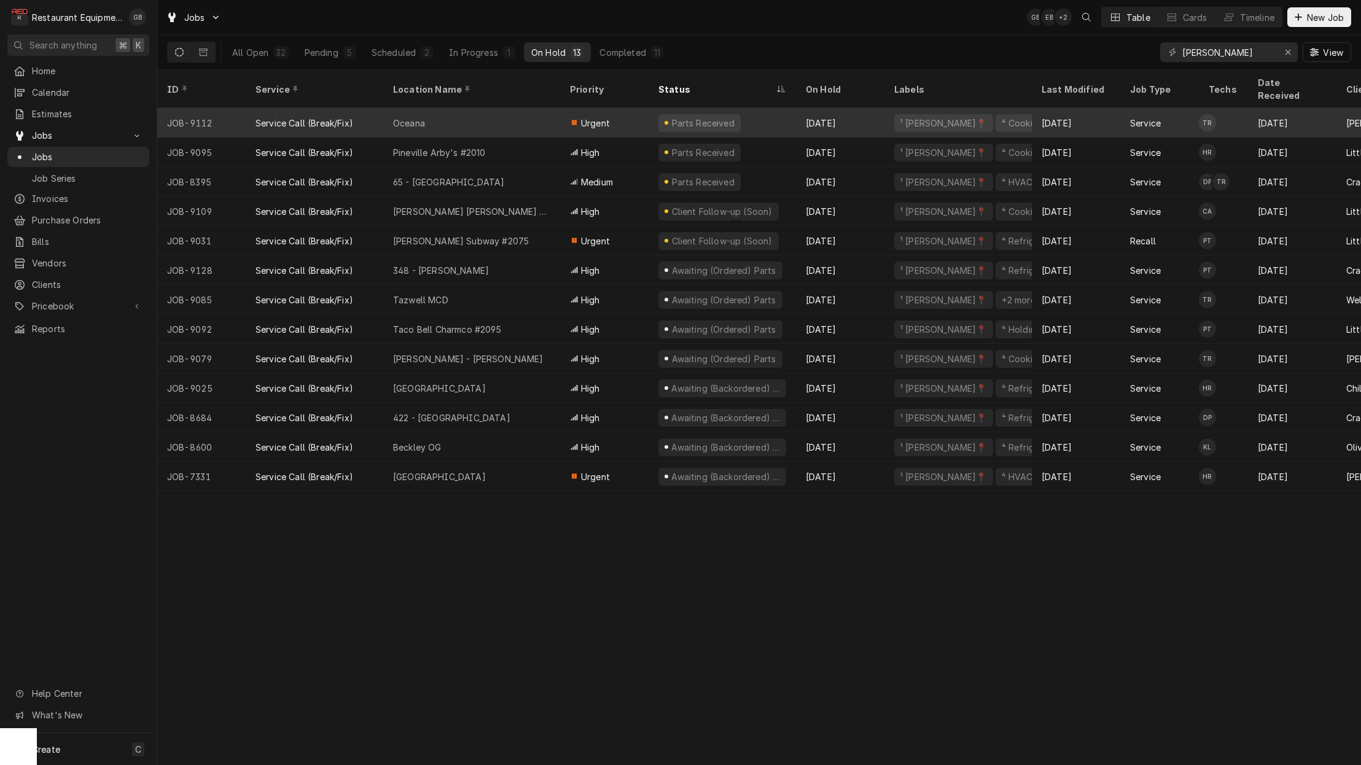
click at [534, 116] on div "Oceana" at bounding box center [471, 122] width 177 height 29
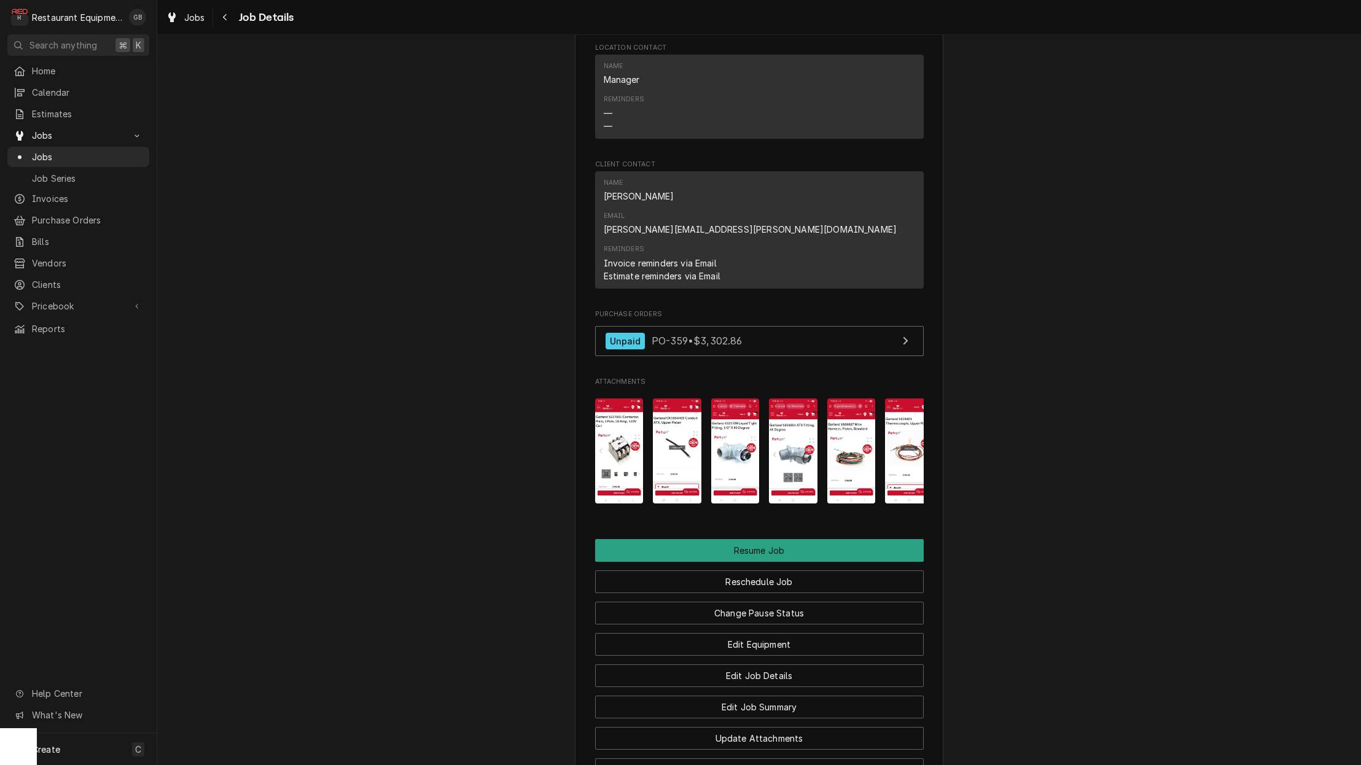
scroll to position [1179, 0]
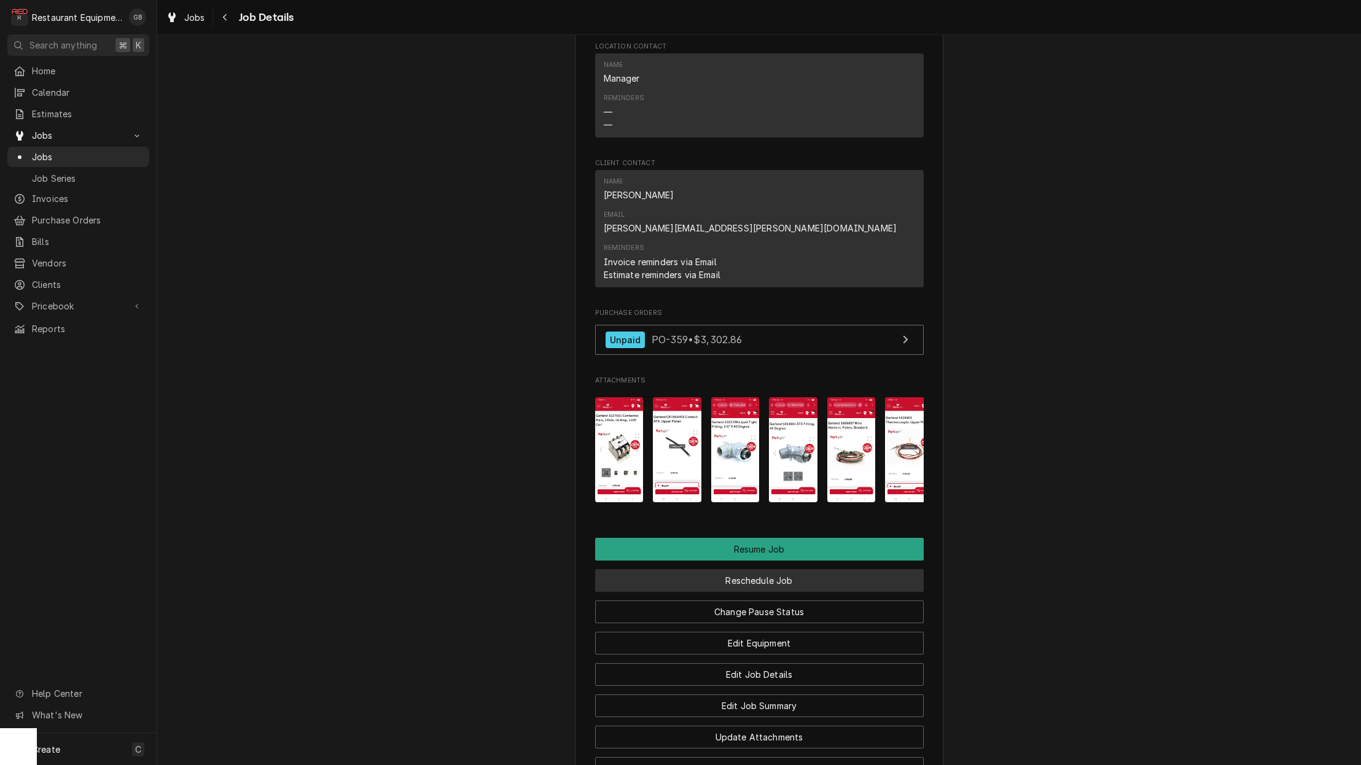
click at [768, 569] on button "Reschedule Job" at bounding box center [759, 580] width 329 height 23
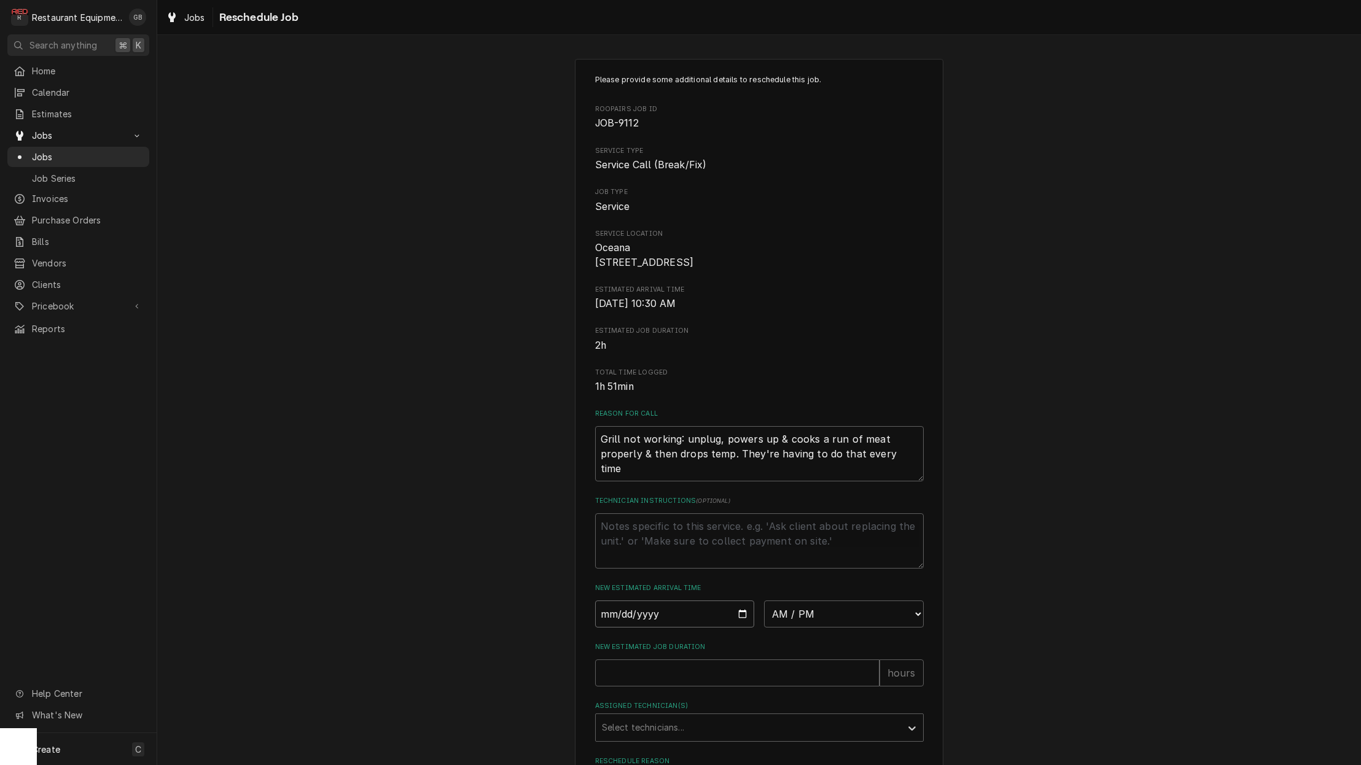
click at [637, 622] on input "Date" at bounding box center [675, 614] width 160 height 27
type input "2025-10-07"
type textarea "x"
select select "08:00:00"
click at [753, 687] on input "New Estimated Job Duration" at bounding box center [737, 673] width 284 height 27
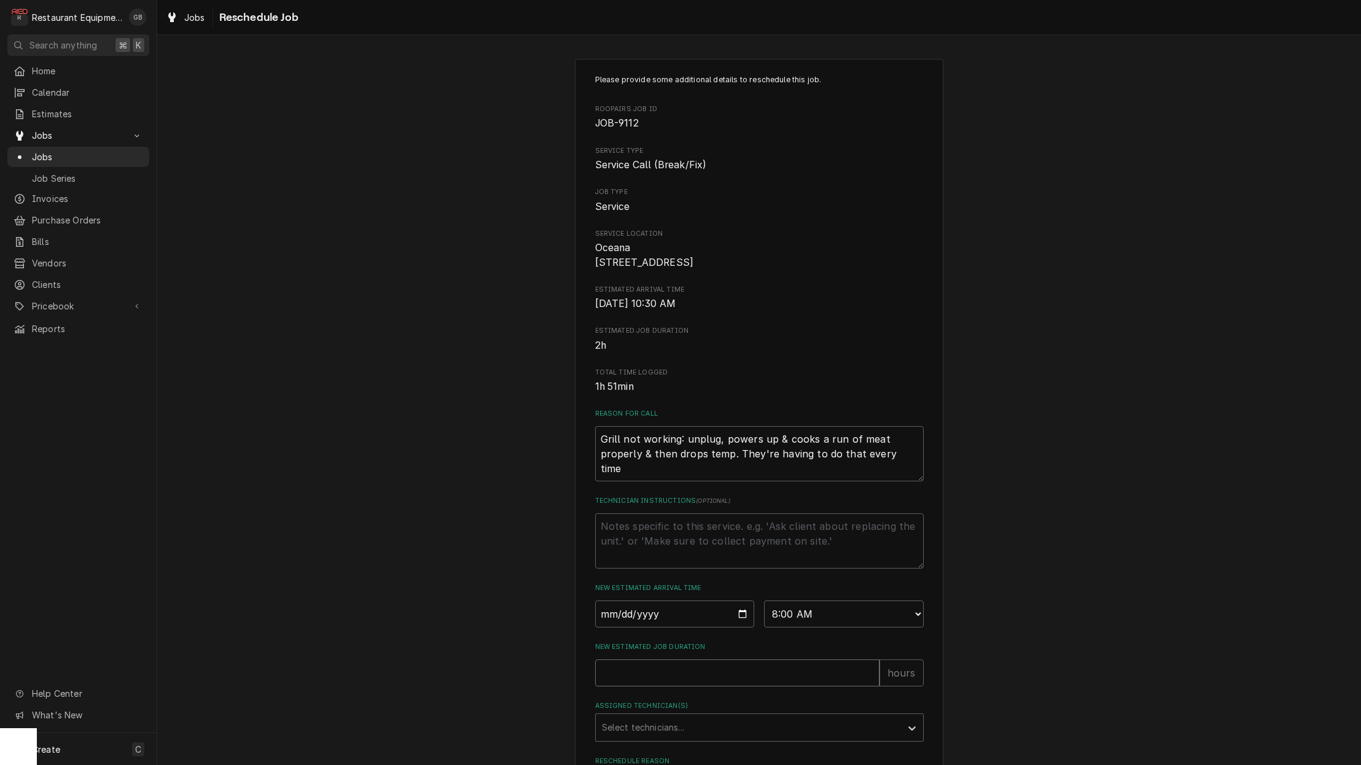
type textarea "x"
type input "2"
drag, startPoint x: 862, startPoint y: 747, endPoint x: 878, endPoint y: 746, distance: 16.1
click at [876, 746] on div "Please provide some additional details to reschedule this job. Roopairs Job ID …" at bounding box center [759, 451] width 329 height 754
click at [894, 735] on div "Assigned Technician(s)" at bounding box center [748, 728] width 293 height 22
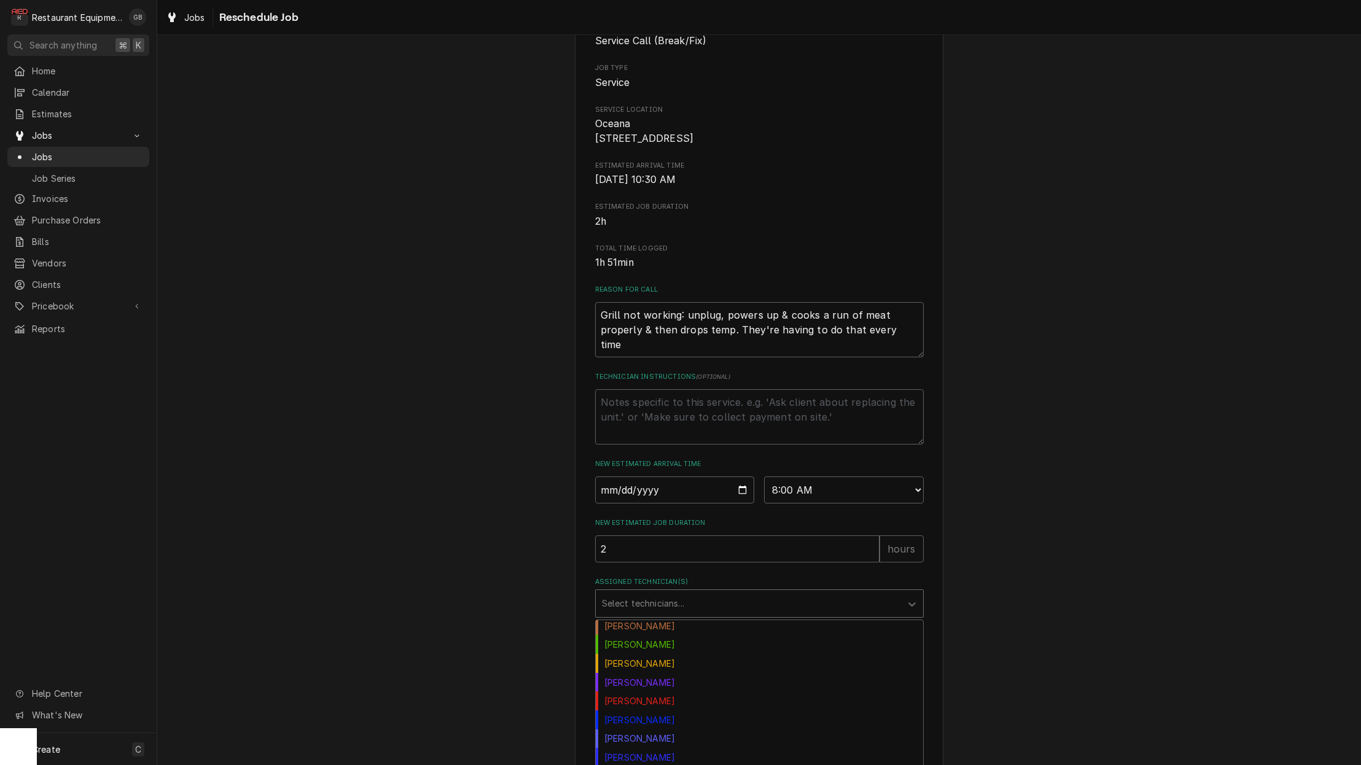
scroll to position [119, 0]
click at [676, 690] on div "Kaleb Lewis" at bounding box center [759, 680] width 327 height 19
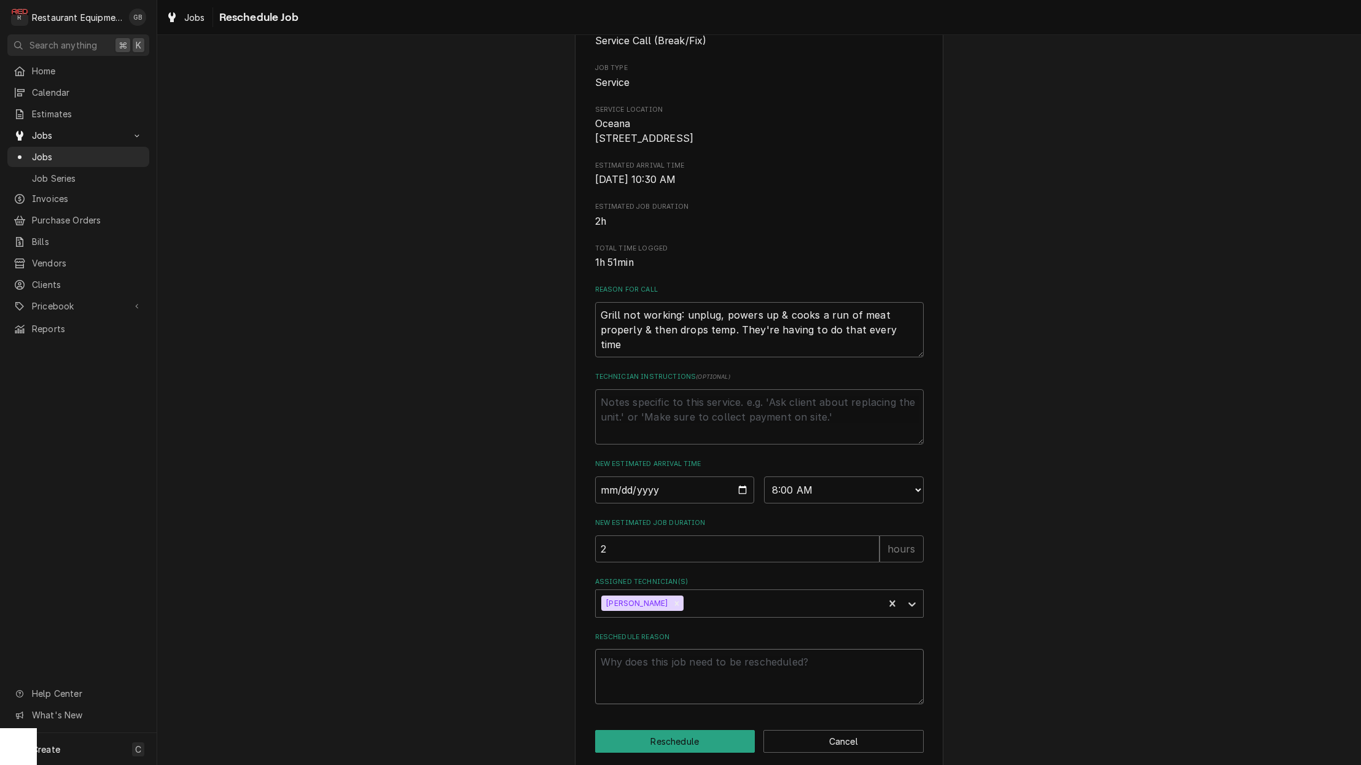
click at [658, 696] on textarea "Reschedule Reason" at bounding box center [759, 676] width 329 height 55
type textarea "x"
type textarea "p"
type textarea "x"
type textarea "pa"
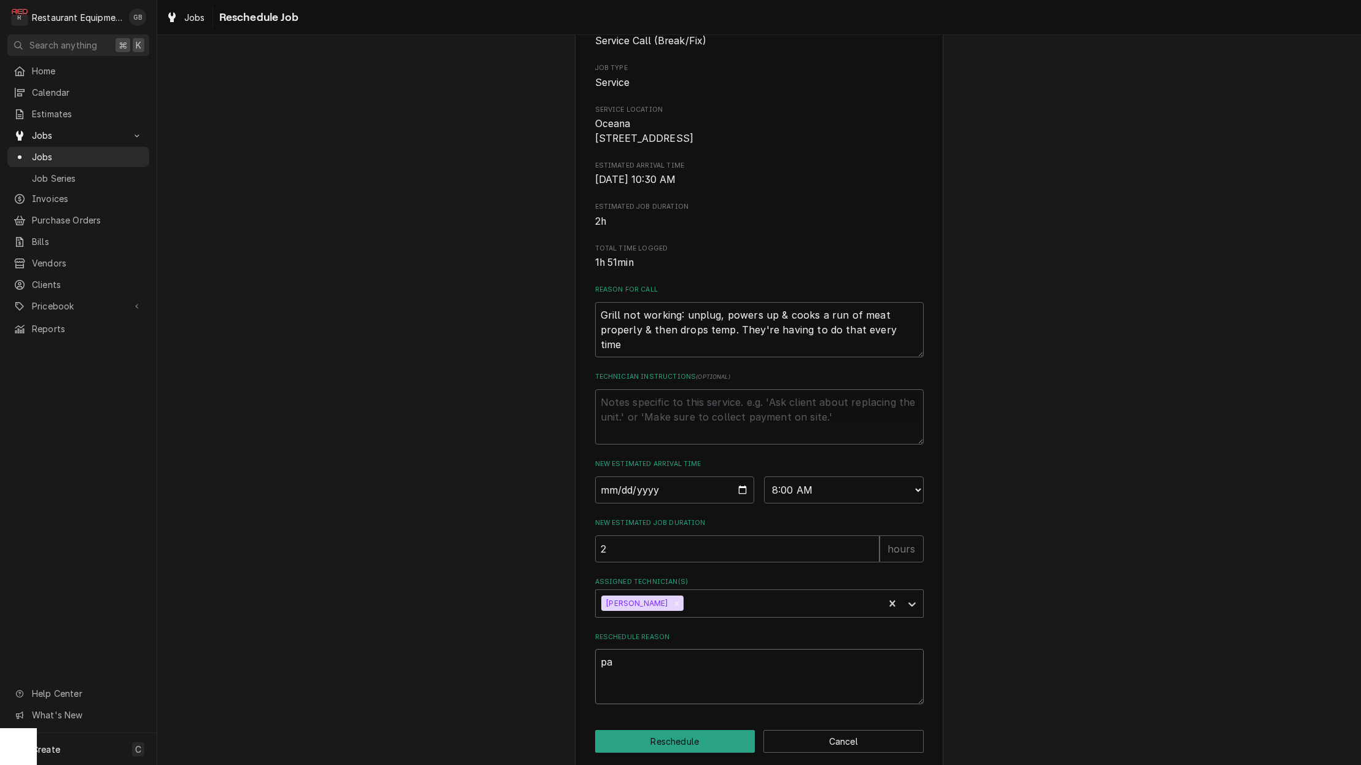
type textarea "x"
type textarea "par"
type textarea "x"
type textarea "part"
type textarea "x"
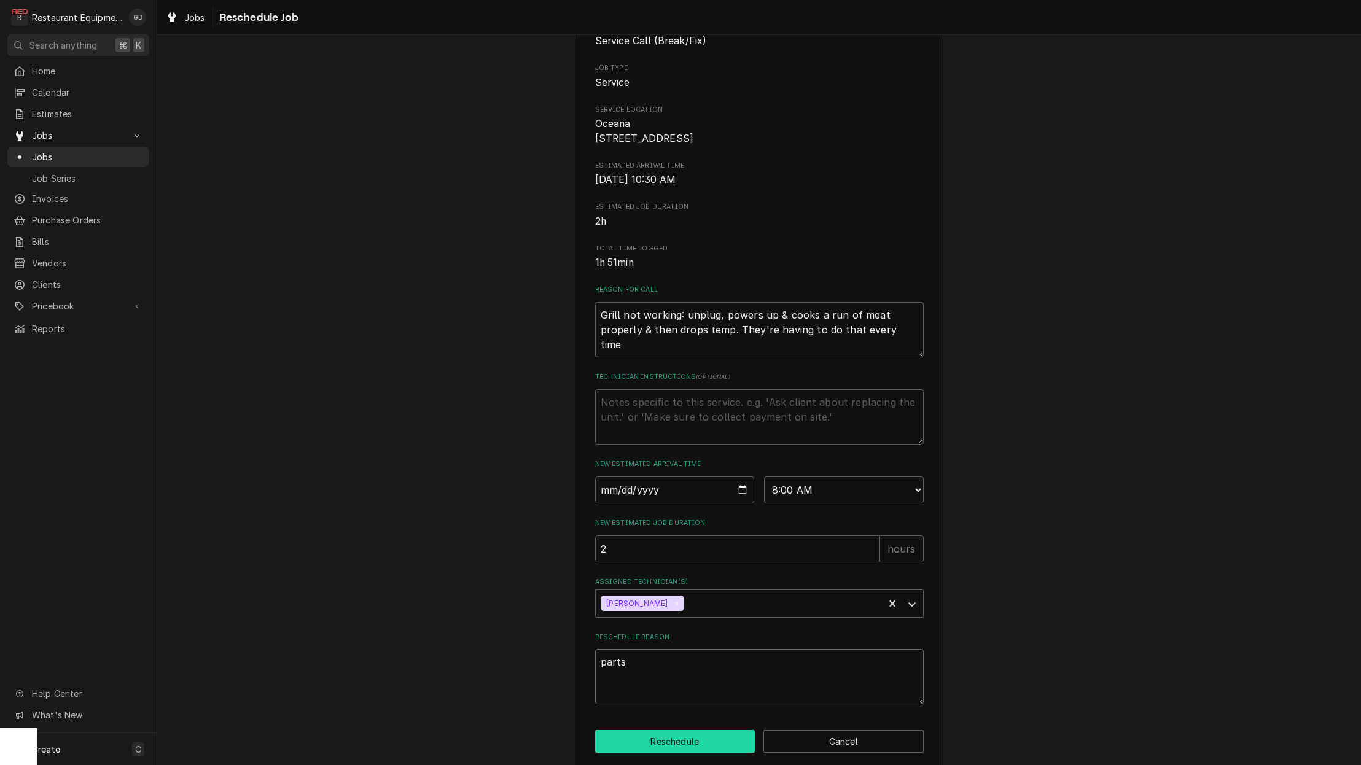
type textarea "parts"
click at [693, 752] on button "Reschedule" at bounding box center [675, 741] width 160 height 23
type textarea "x"
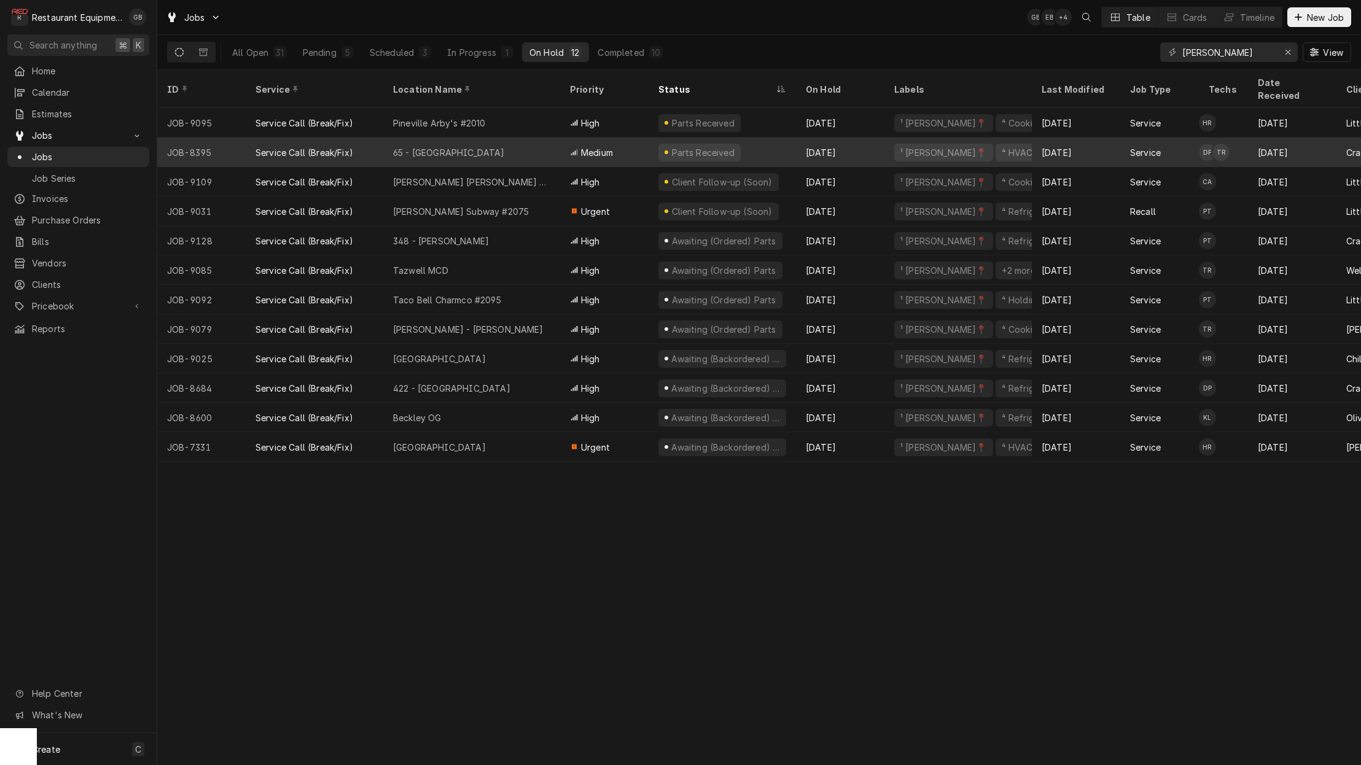
click at [483, 142] on div "65 - [GEOGRAPHIC_DATA]" at bounding box center [471, 152] width 177 height 29
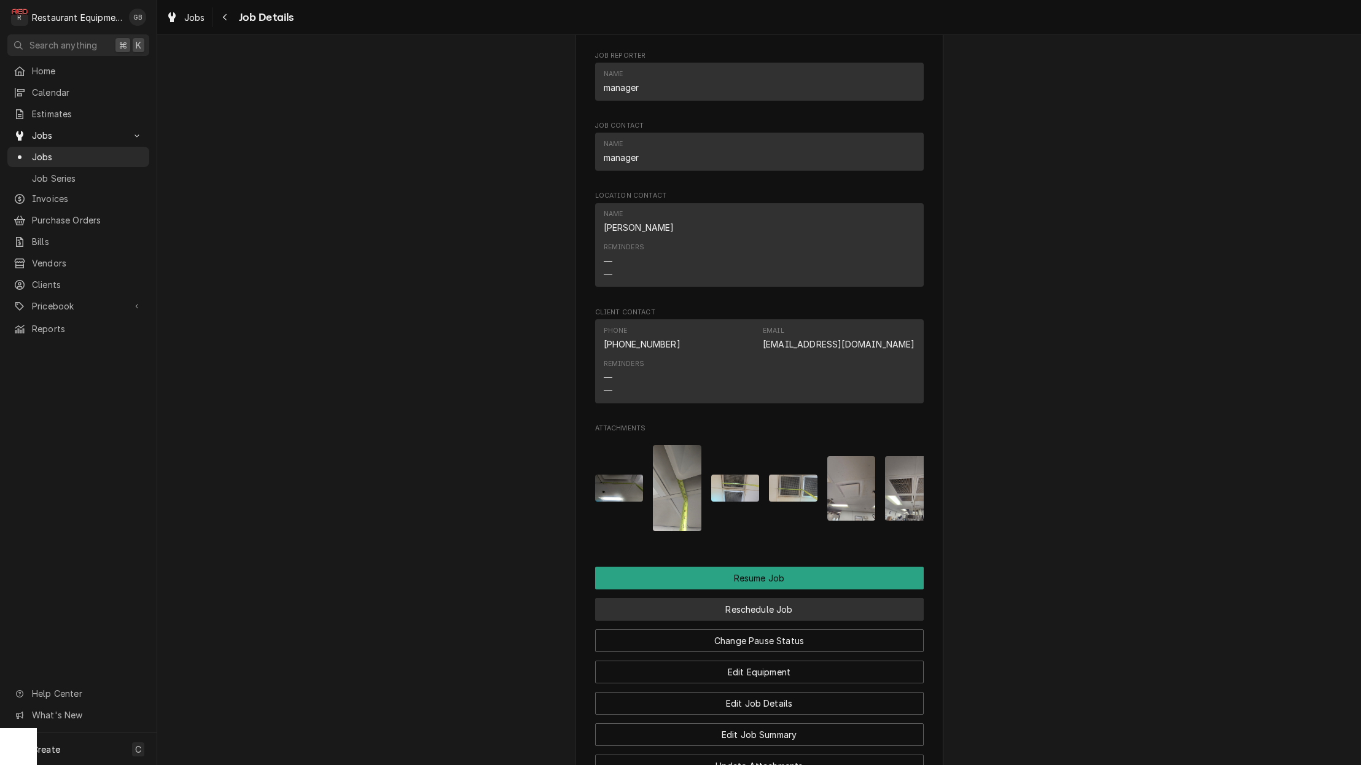
scroll to position [1132, 0]
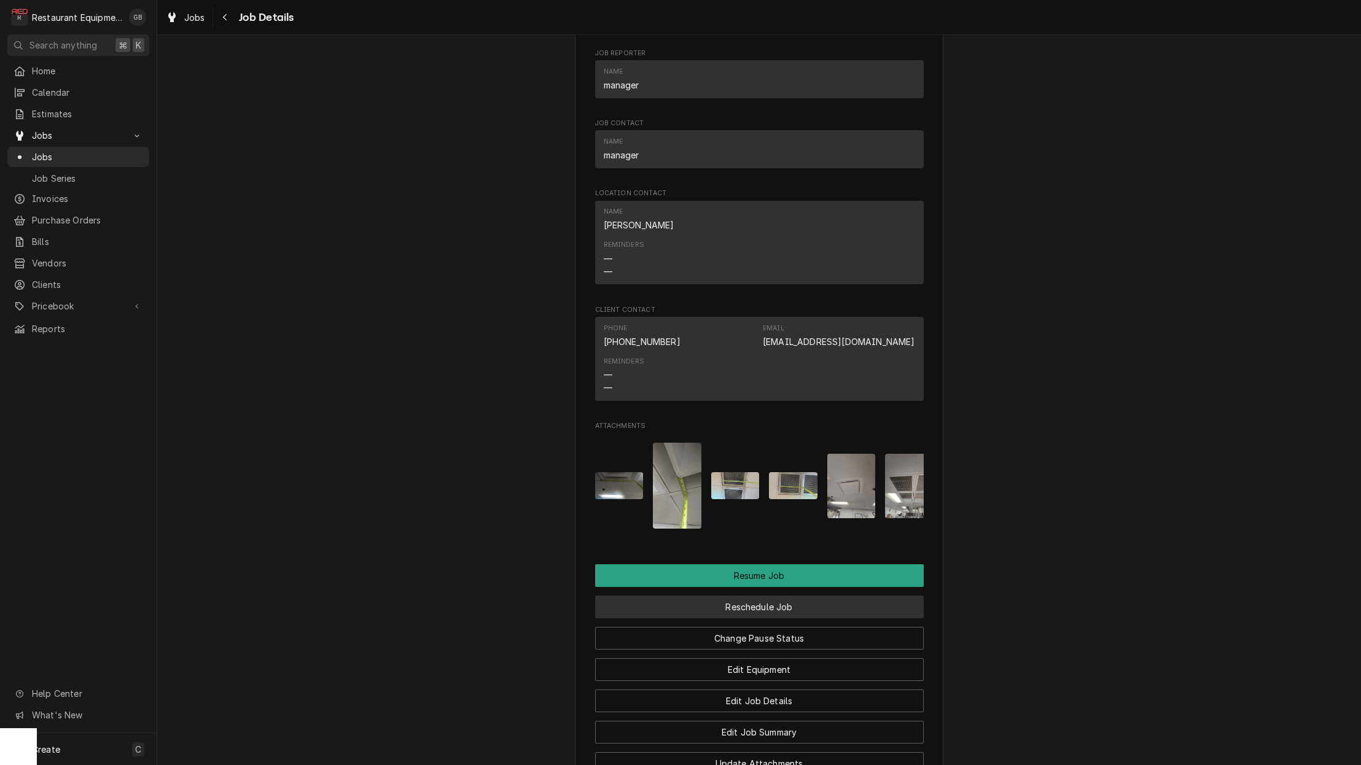
click at [760, 607] on button "Reschedule Job" at bounding box center [759, 607] width 329 height 23
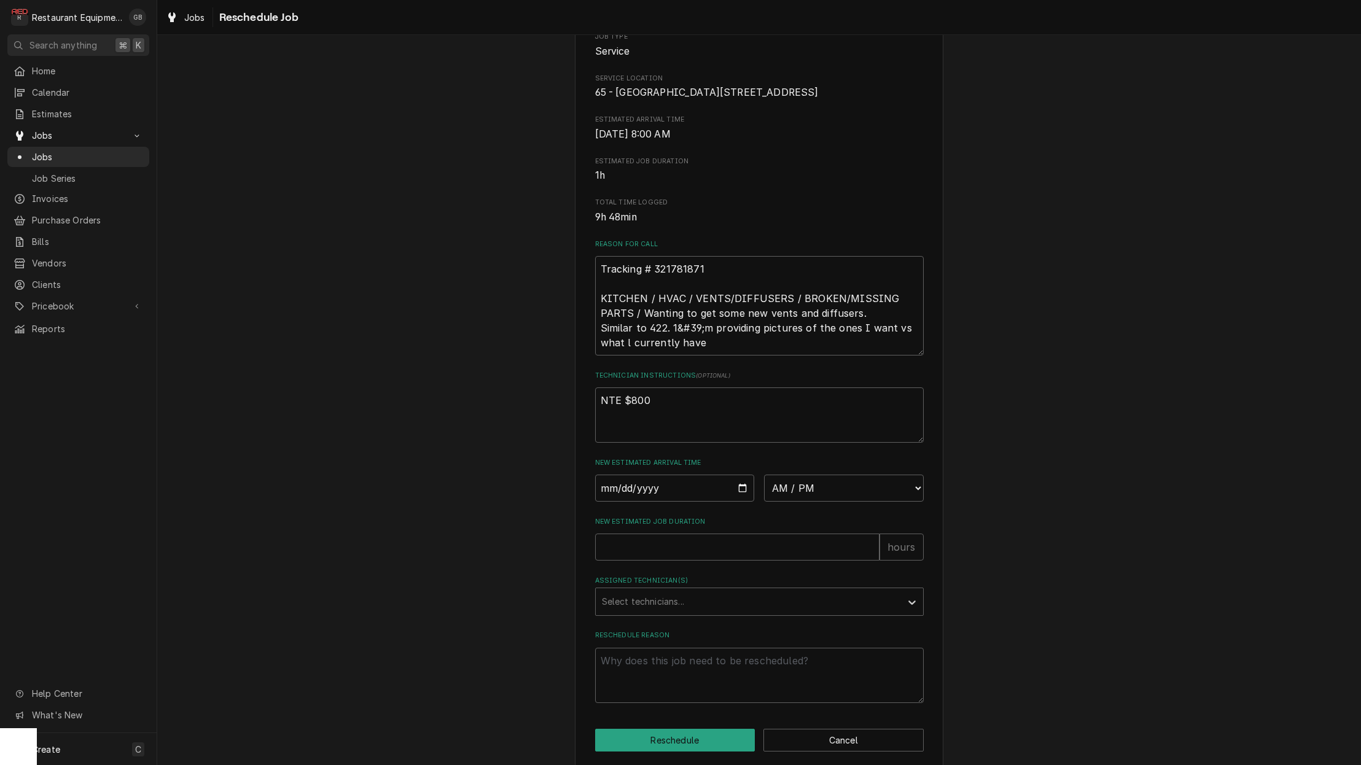
scroll to position [160, 0]
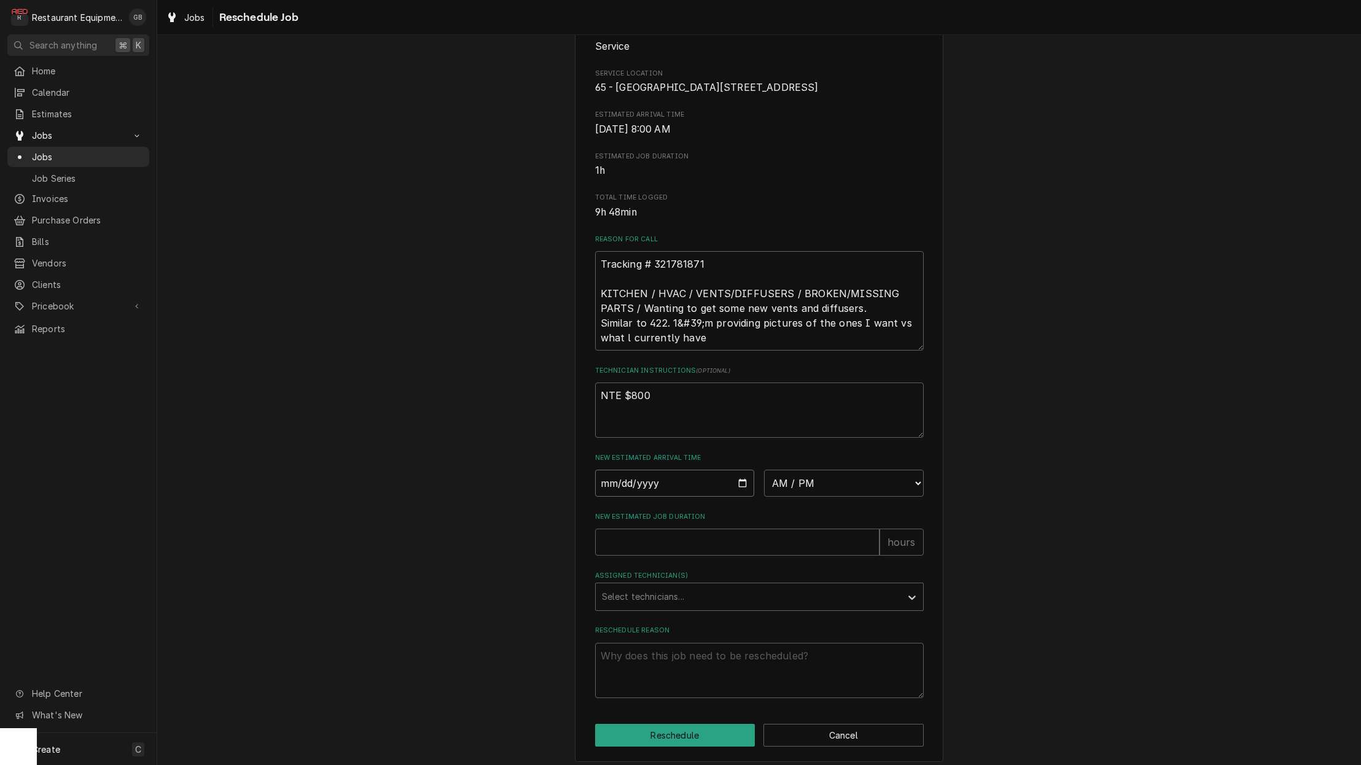
click at [632, 497] on input "Date" at bounding box center [675, 483] width 160 height 27
type input "2025-10-07"
type textarea "x"
select select "06:00:00"
type textarea "x"
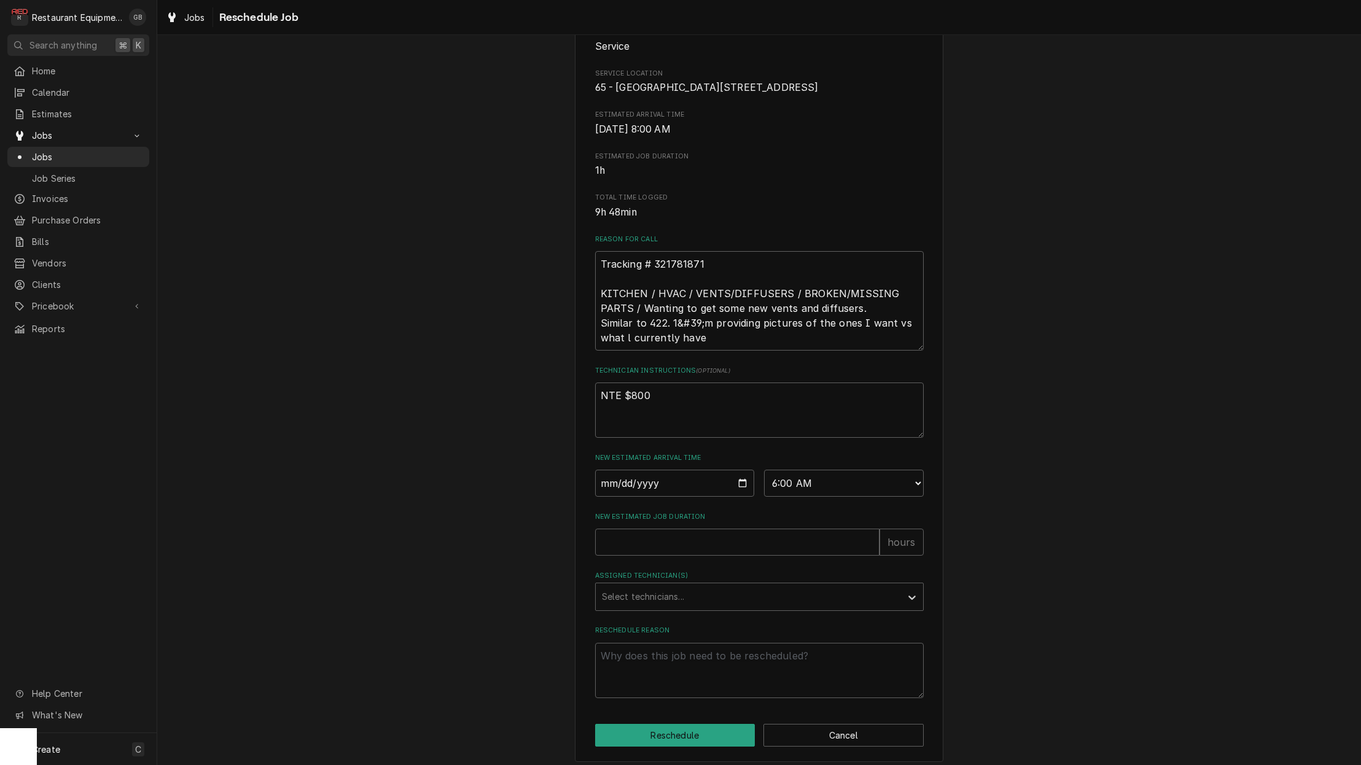
drag, startPoint x: 836, startPoint y: 526, endPoint x: 842, endPoint y: 525, distance: 6.2
click at [841, 526] on div "Please provide some additional details to reschedule this job. Roopairs Job ID …" at bounding box center [759, 306] width 329 height 784
select select "09:00:00"
click at [699, 556] on input "New Estimated Job Duration" at bounding box center [737, 542] width 284 height 27
type textarea "x"
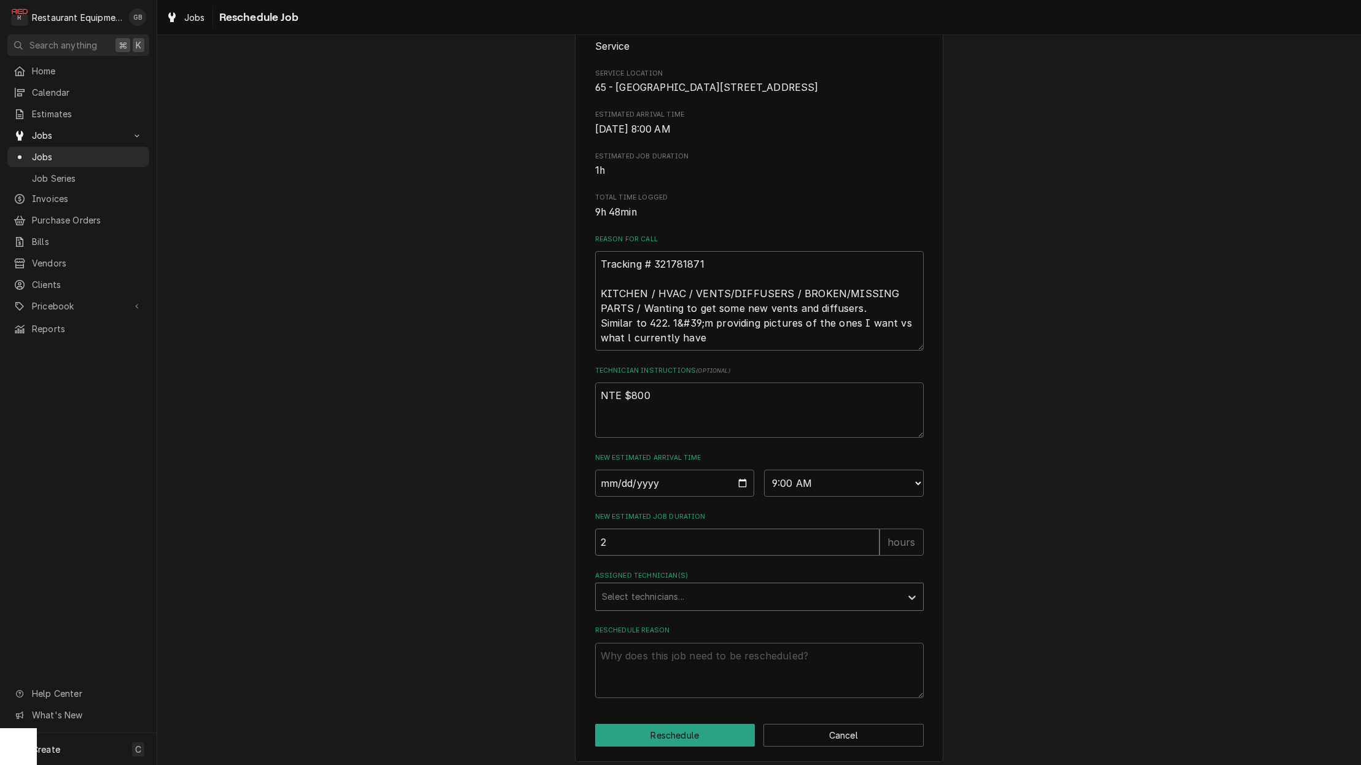
type input "2"
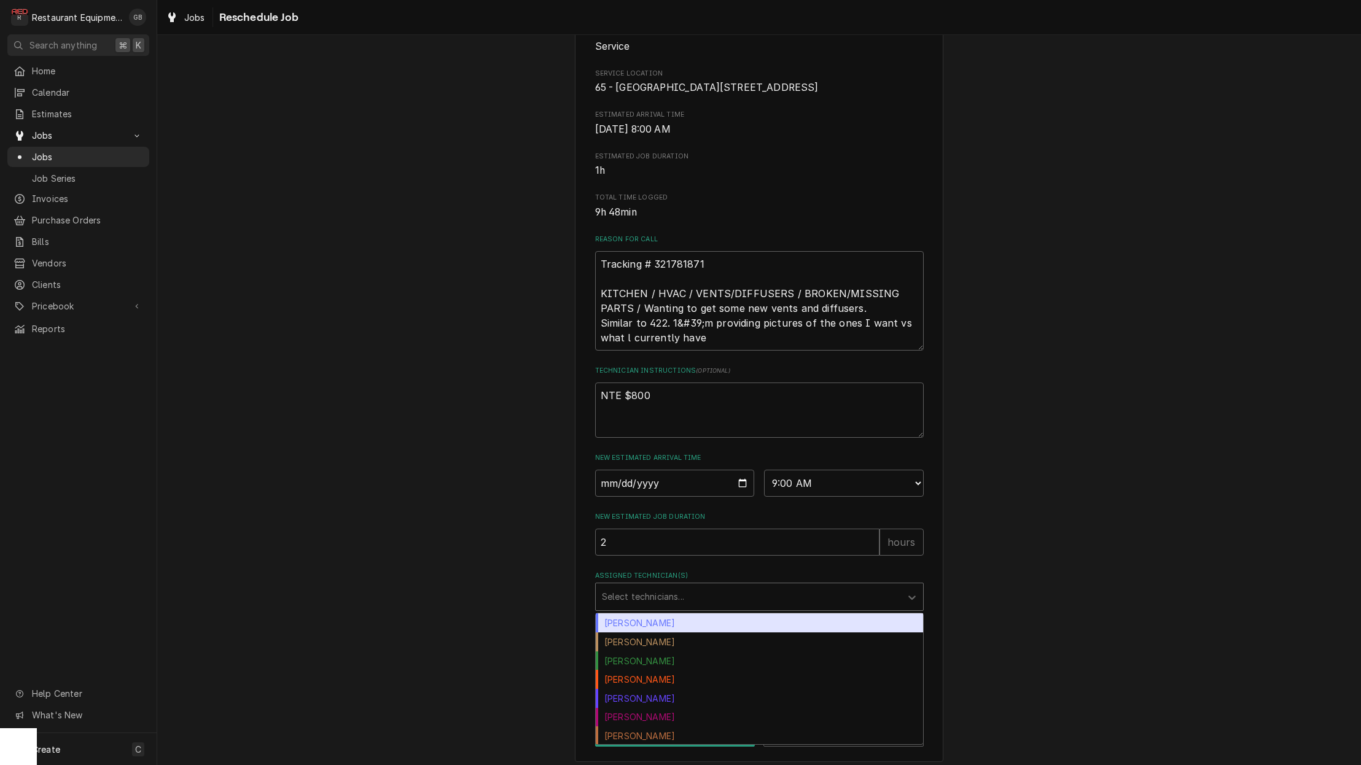
click at [845, 608] on div "Assigned Technician(s)" at bounding box center [748, 597] width 293 height 22
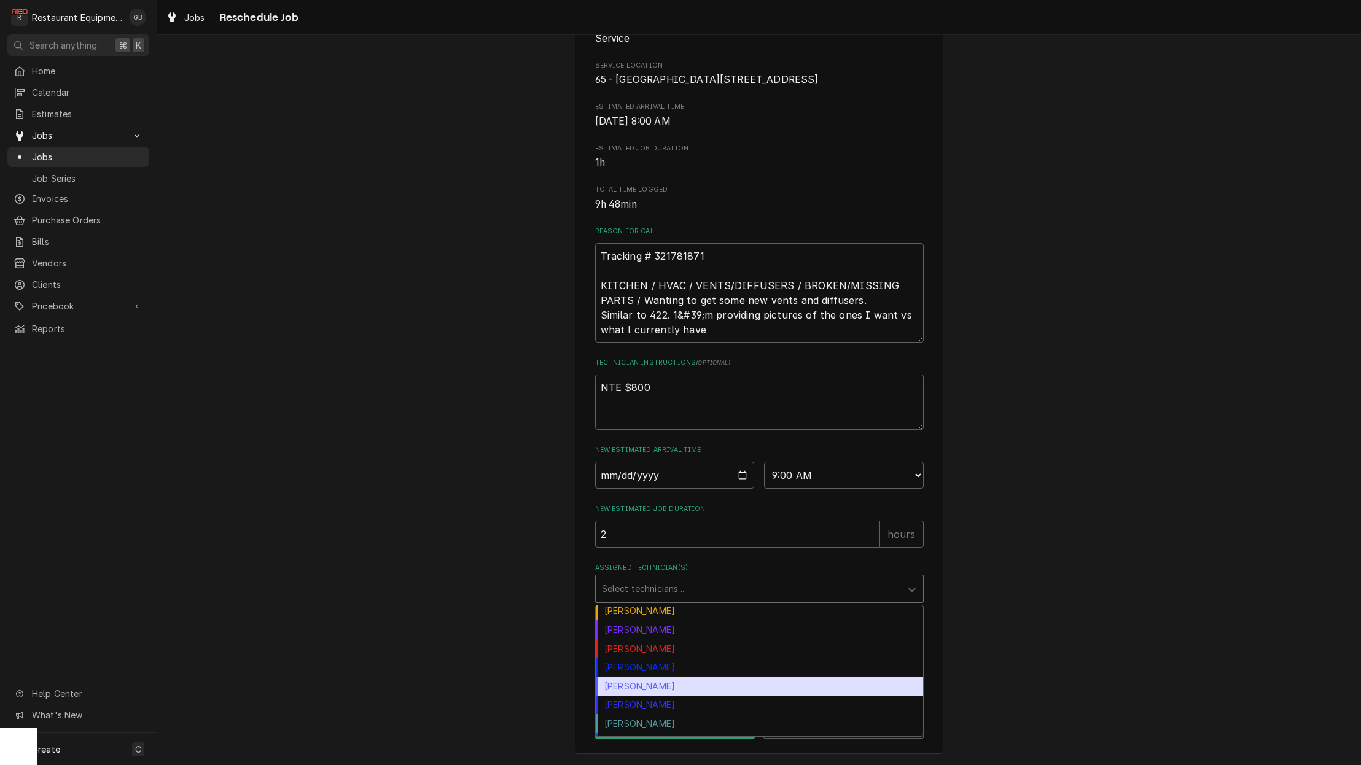
scroll to position [155, 0]
click at [668, 693] on div "Paxton Turner" at bounding box center [759, 685] width 327 height 19
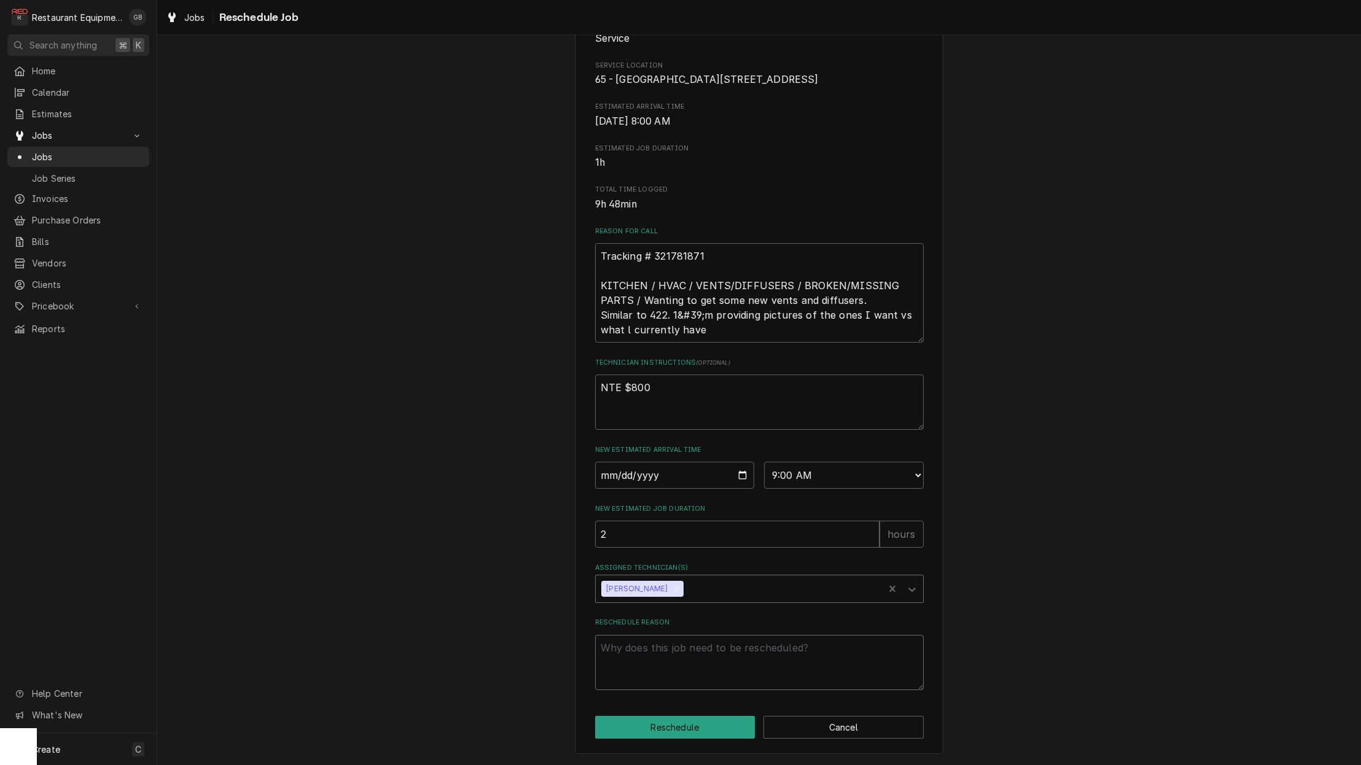
click at [671, 659] on textarea "Reschedule Reason" at bounding box center [759, 662] width 329 height 55
type textarea "x"
type textarea "p"
type textarea "x"
type textarea "pa"
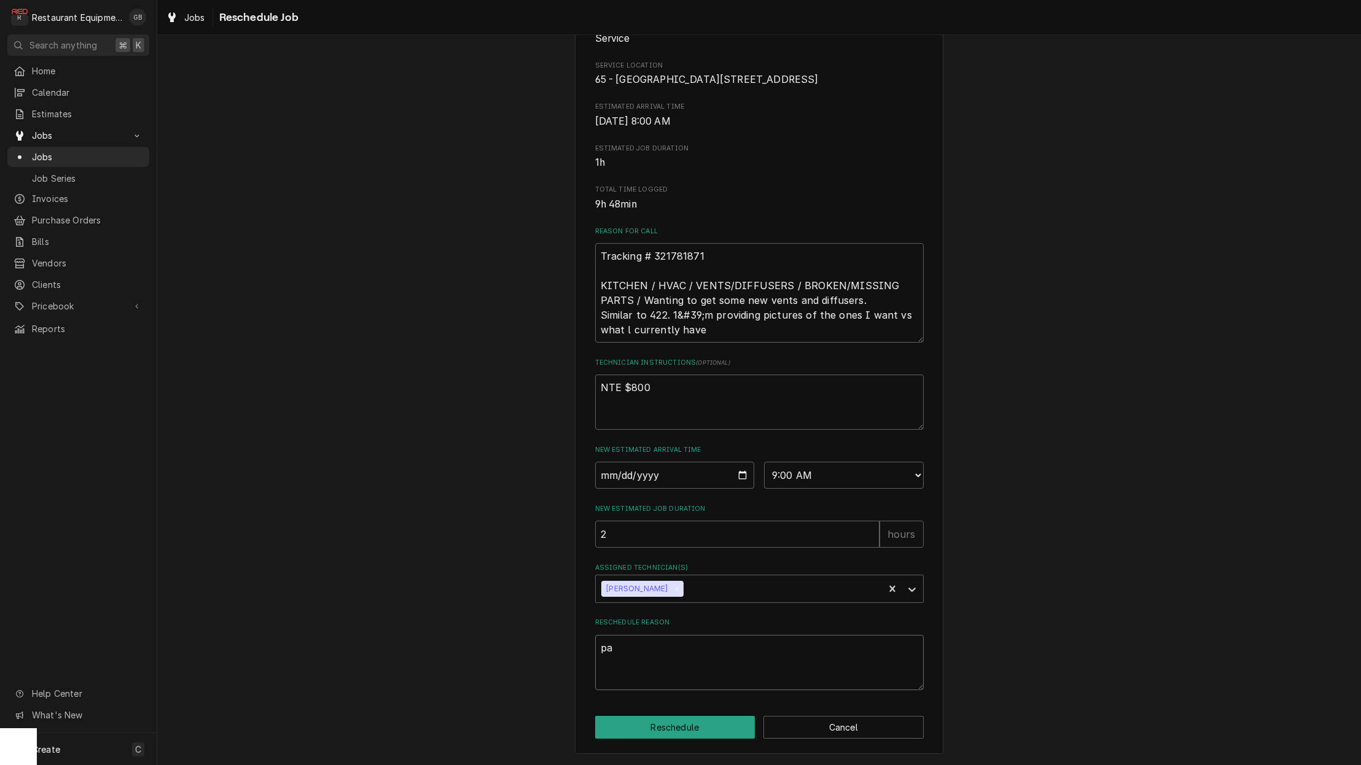
type textarea "x"
type textarea "par"
type textarea "x"
type textarea "part"
type textarea "x"
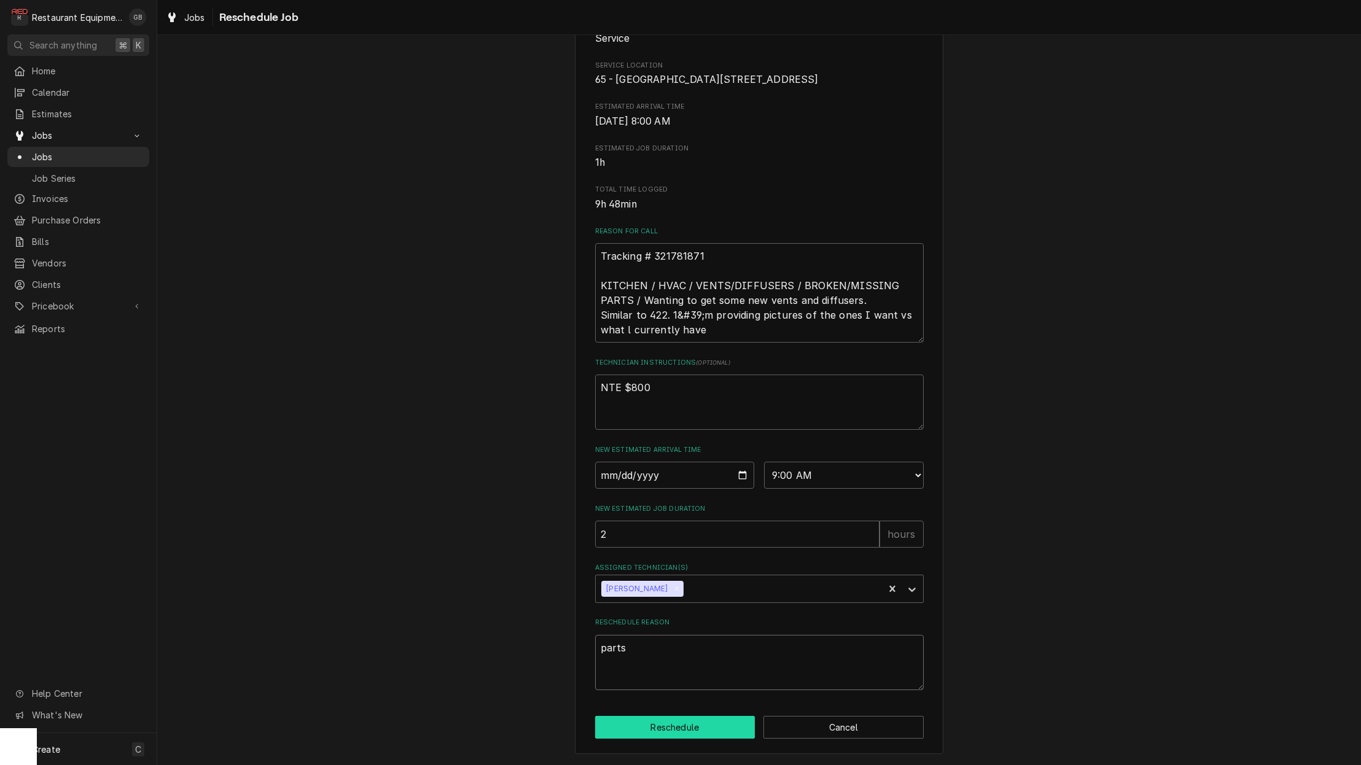
type textarea "parts"
click at [695, 733] on button "Reschedule" at bounding box center [675, 727] width 160 height 23
type textarea "x"
